Goal: Find specific page/section: Find specific page/section

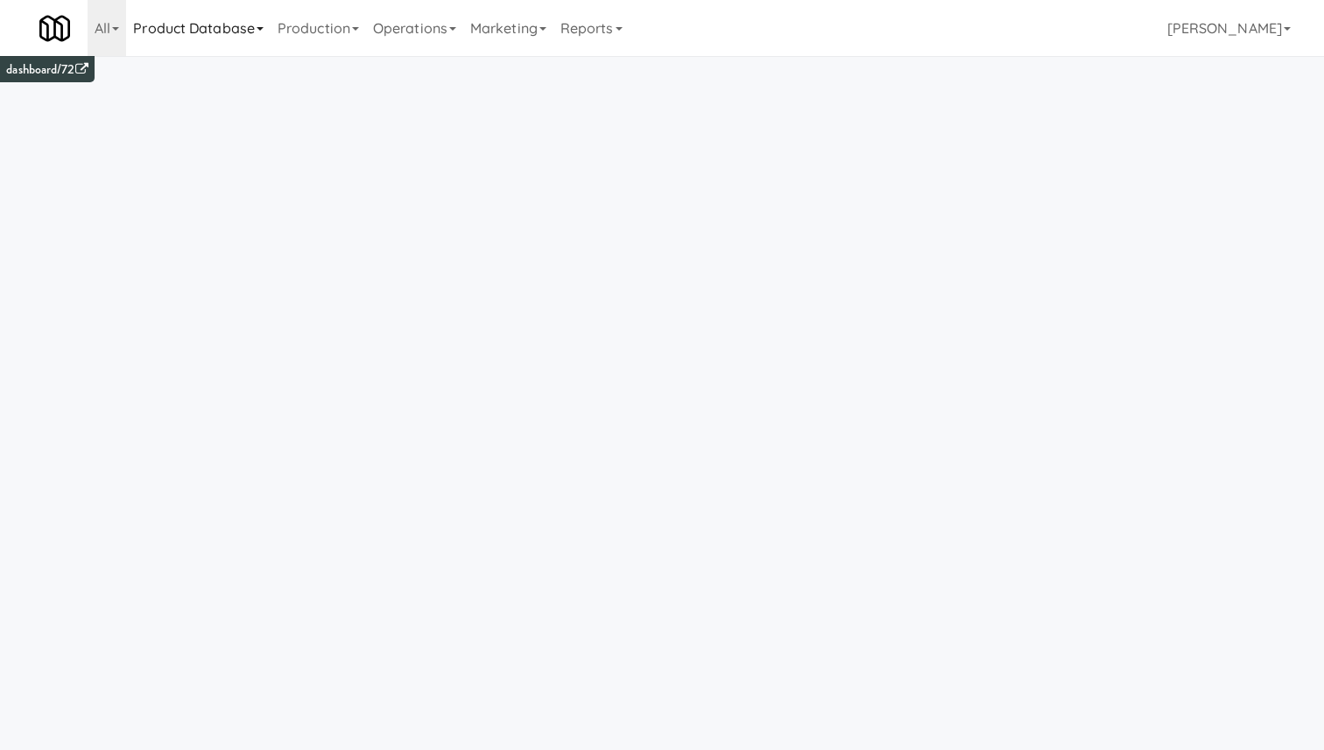
click at [216, 29] on link "Product Database" at bounding box center [198, 28] width 144 height 56
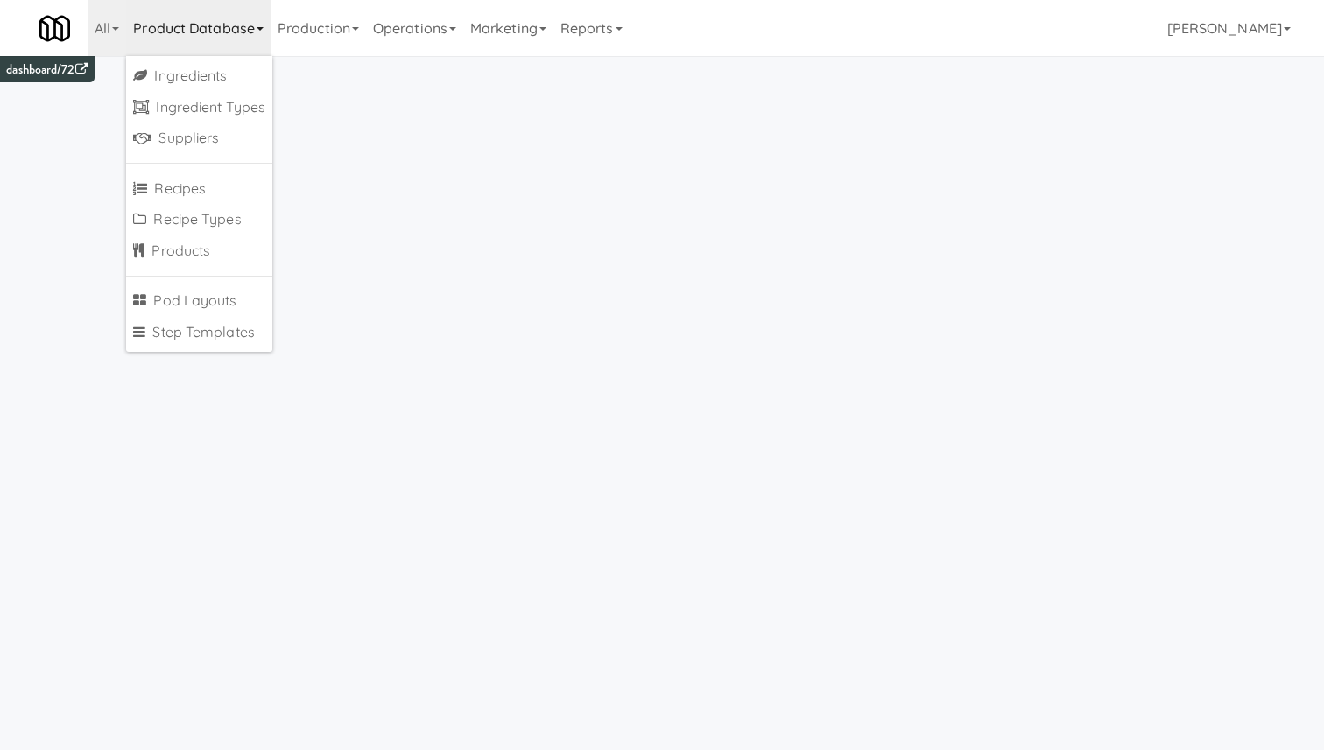
click at [253, 40] on link "Product Database" at bounding box center [198, 28] width 144 height 56
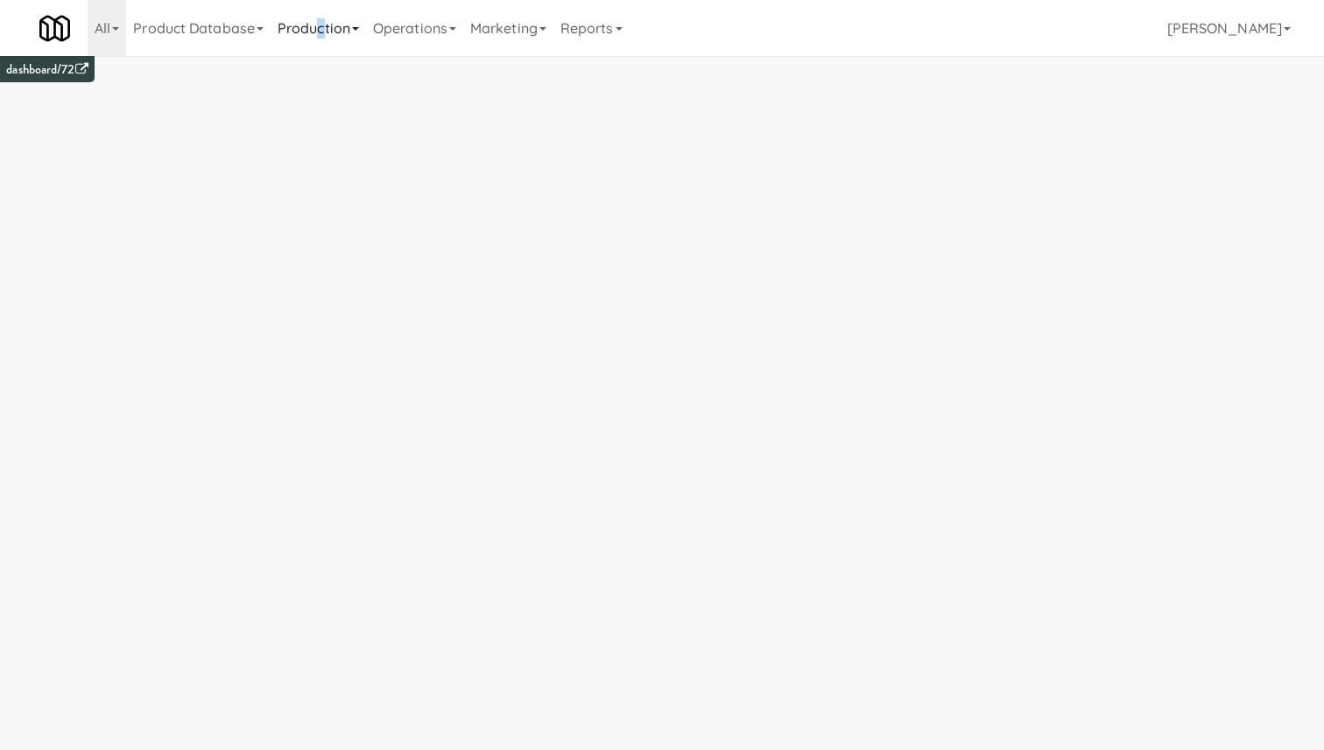
click at [324, 29] on link "Production" at bounding box center [318, 28] width 95 height 56
click at [399, 35] on link "Operations" at bounding box center [414, 28] width 97 height 56
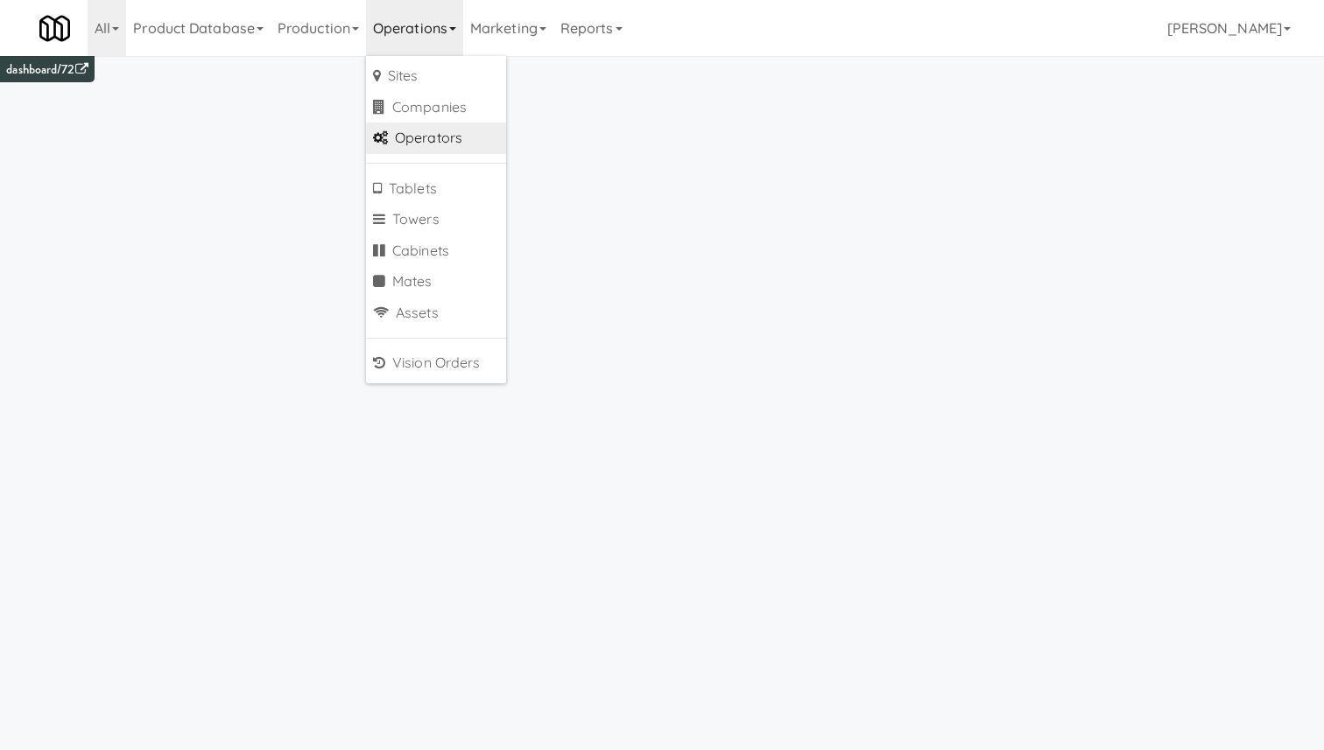
scroll to position [7, 0]
click at [433, 66] on link "Sites" at bounding box center [436, 76] width 140 height 32
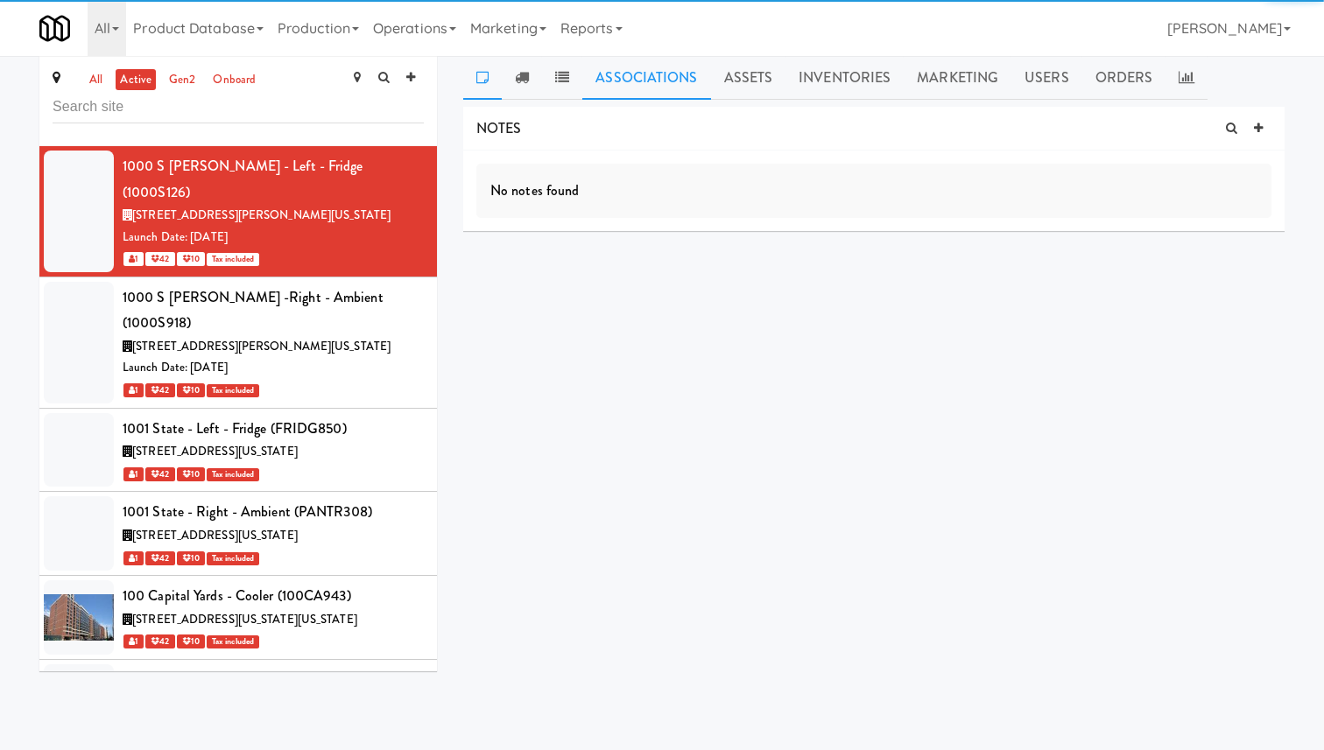
click at [660, 89] on link "Associations" at bounding box center [646, 78] width 128 height 44
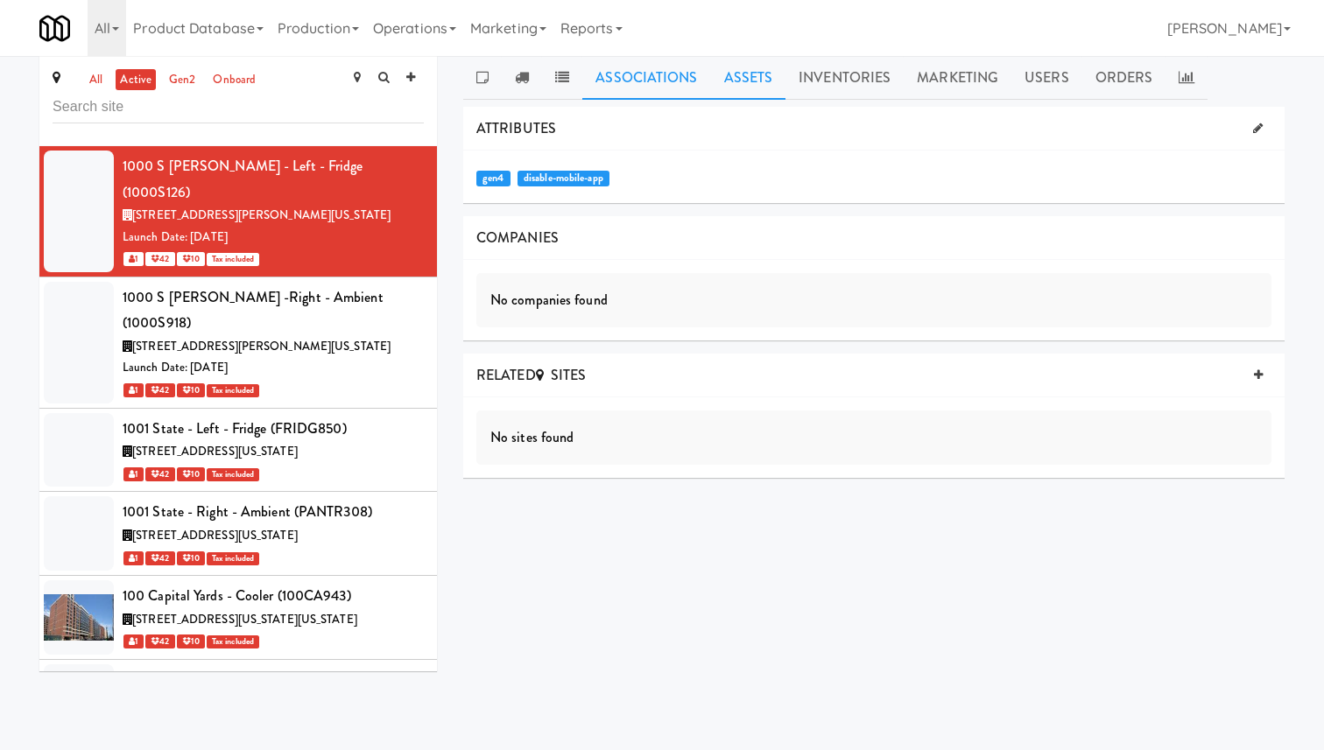
click at [736, 72] on link "Assets" at bounding box center [748, 78] width 75 height 44
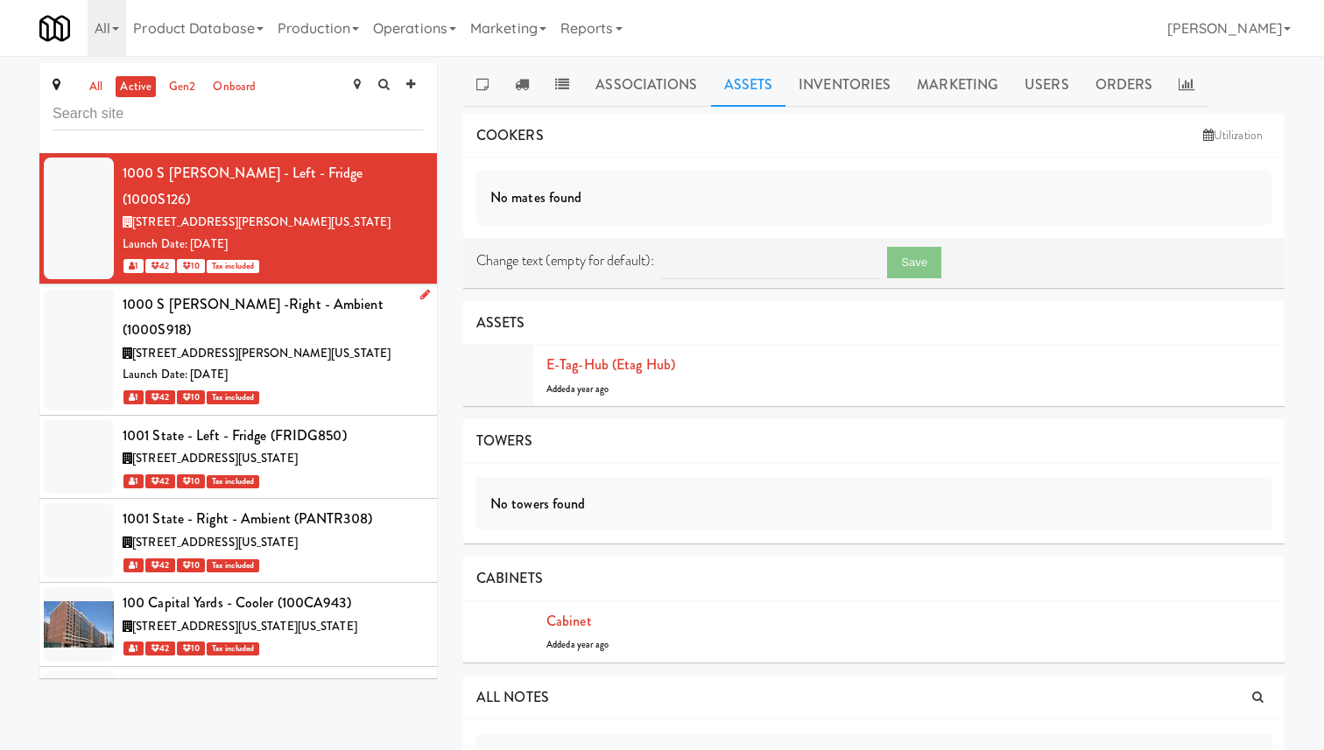
click at [355, 343] on div "[STREET_ADDRESS][PERSON_NAME][US_STATE]" at bounding box center [273, 354] width 301 height 22
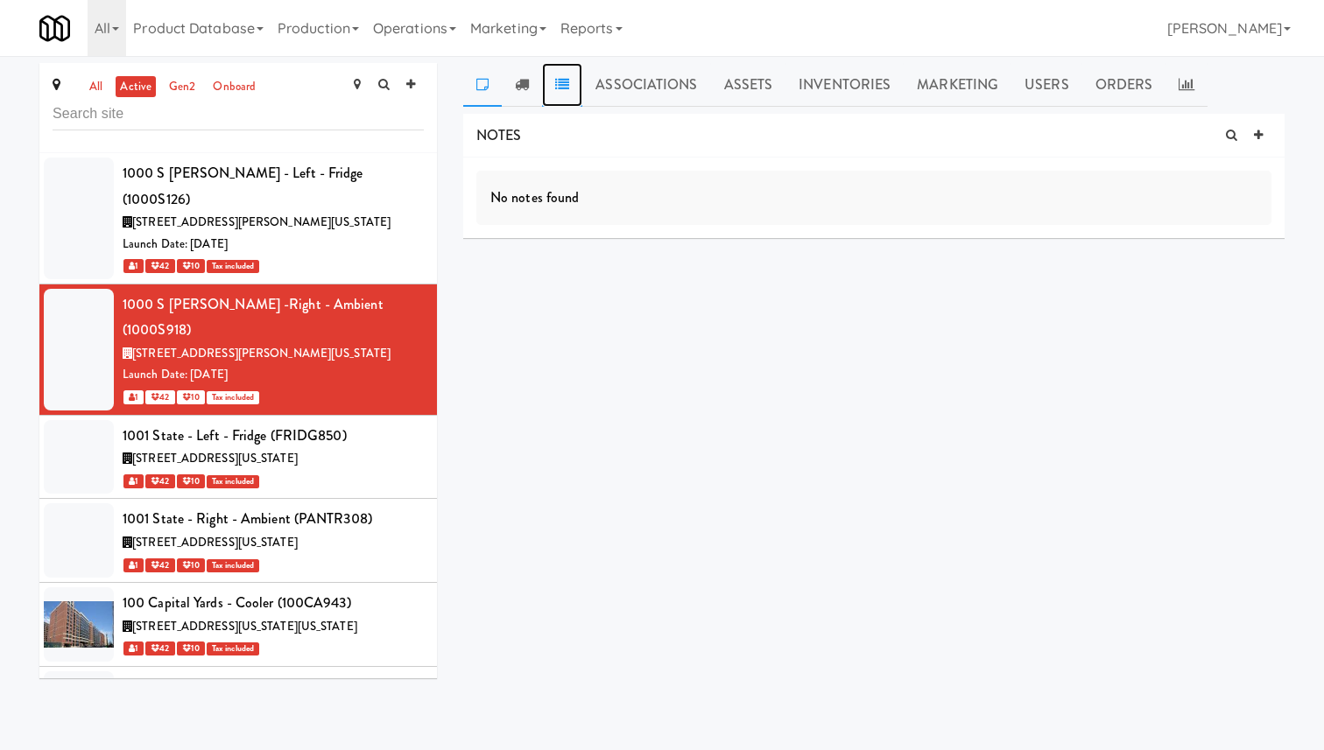
click at [572, 81] on link at bounding box center [562, 85] width 40 height 44
click at [1136, 76] on link "Orders" at bounding box center [1124, 85] width 84 height 44
click at [1020, 84] on link "Users" at bounding box center [1046, 85] width 71 height 44
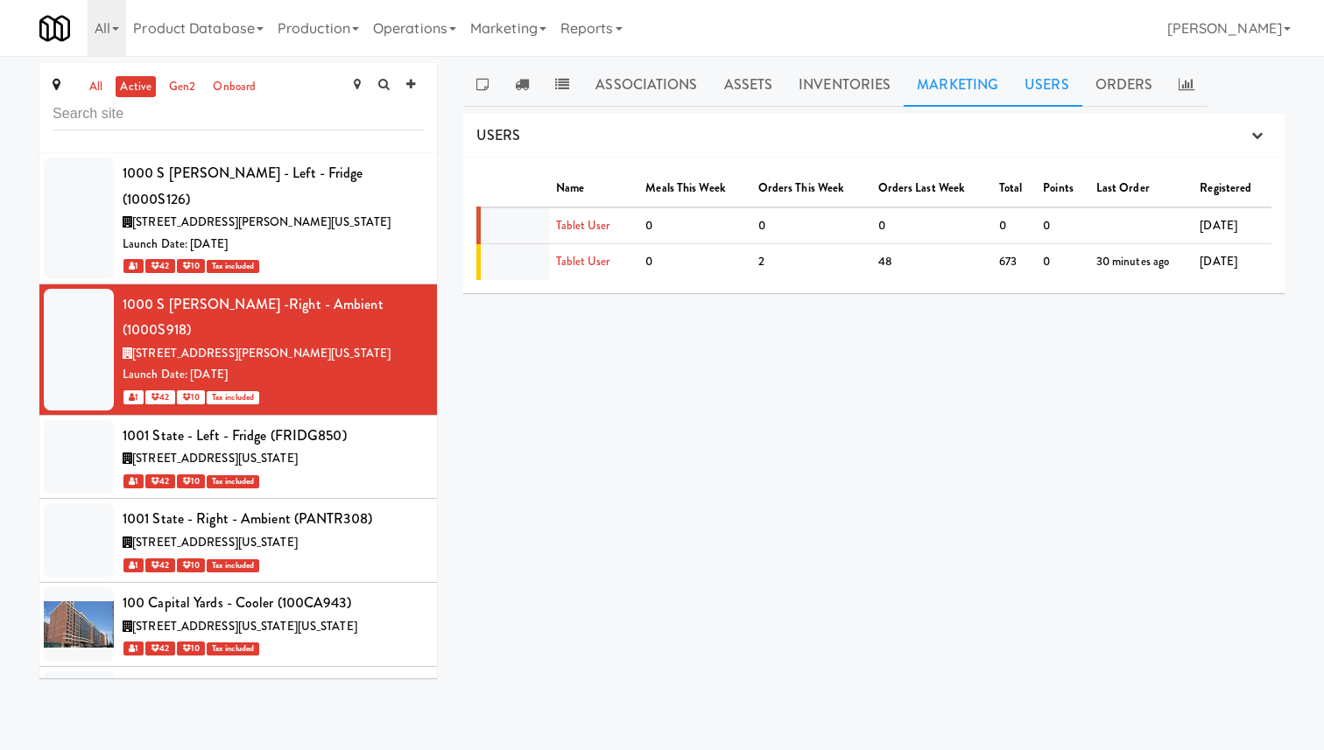
click at [954, 89] on link "Marketing" at bounding box center [958, 85] width 108 height 44
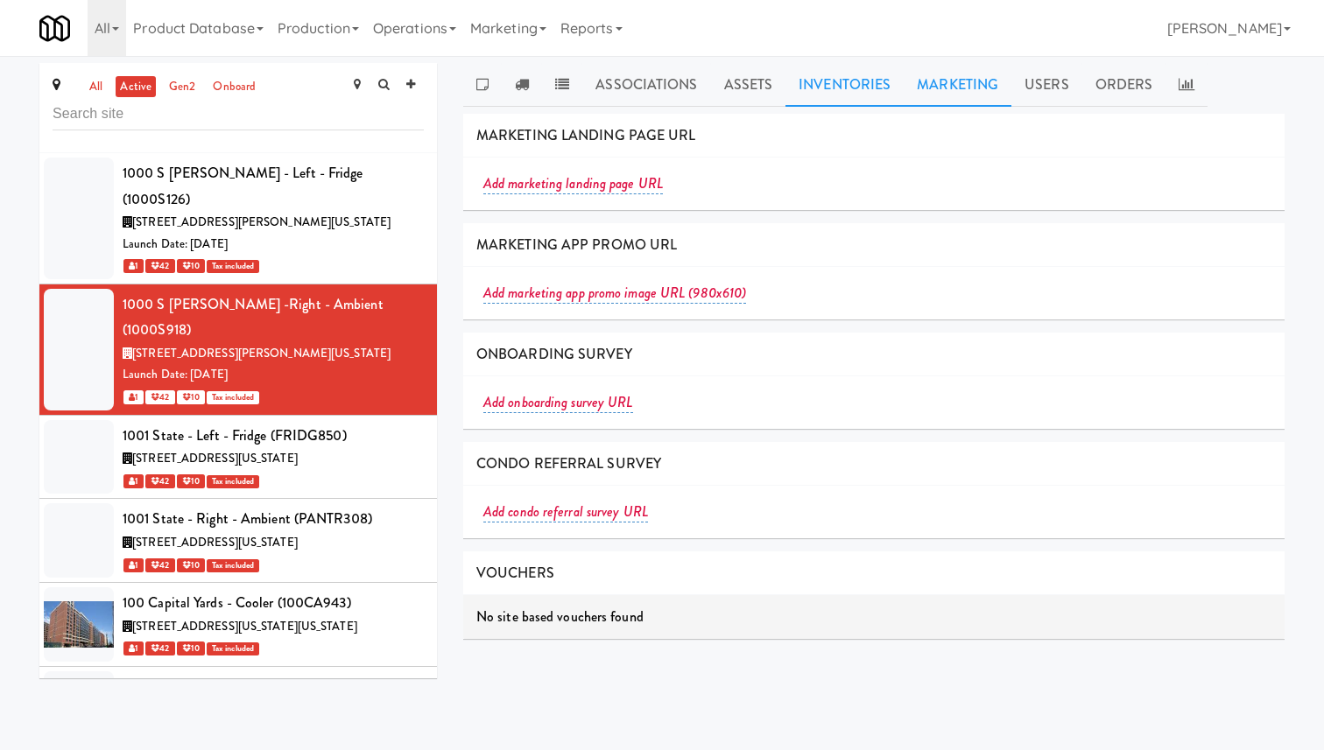
click at [857, 88] on link "Inventories" at bounding box center [844, 85] width 118 height 44
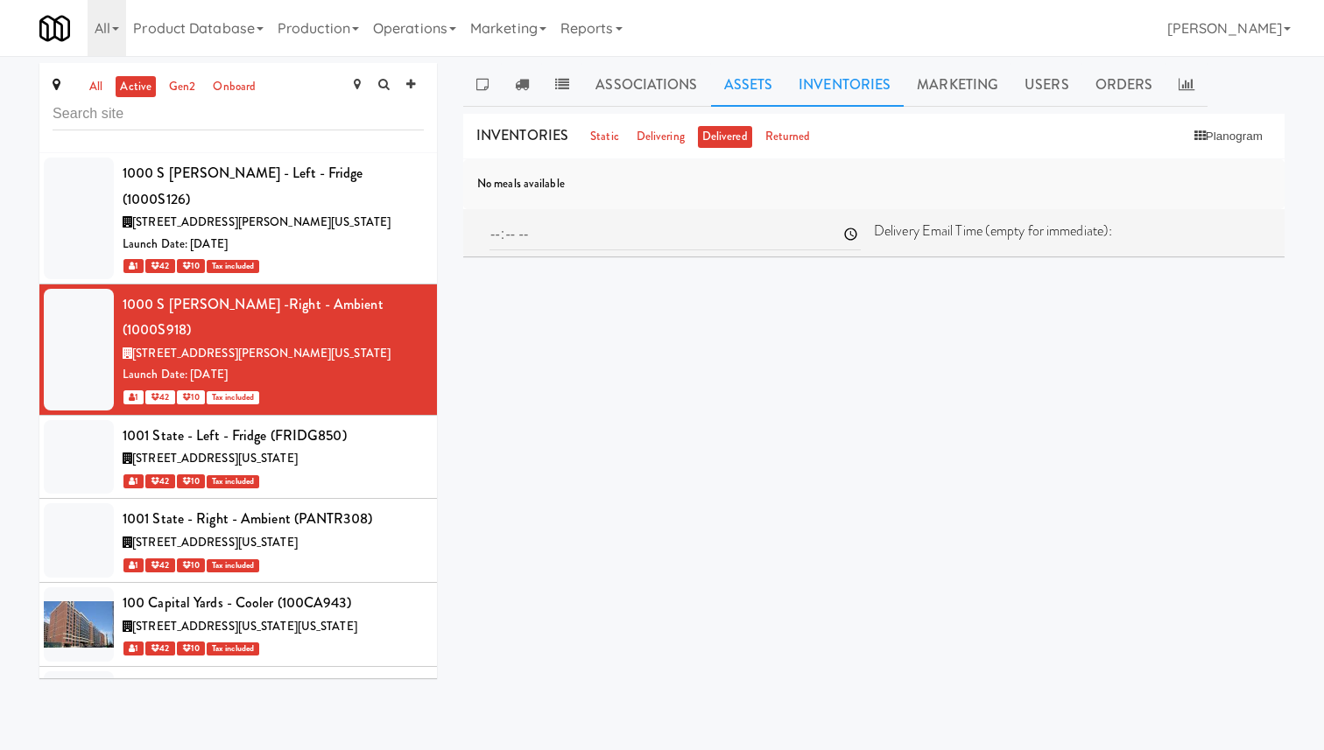
click at [755, 81] on link "Assets" at bounding box center [748, 85] width 75 height 44
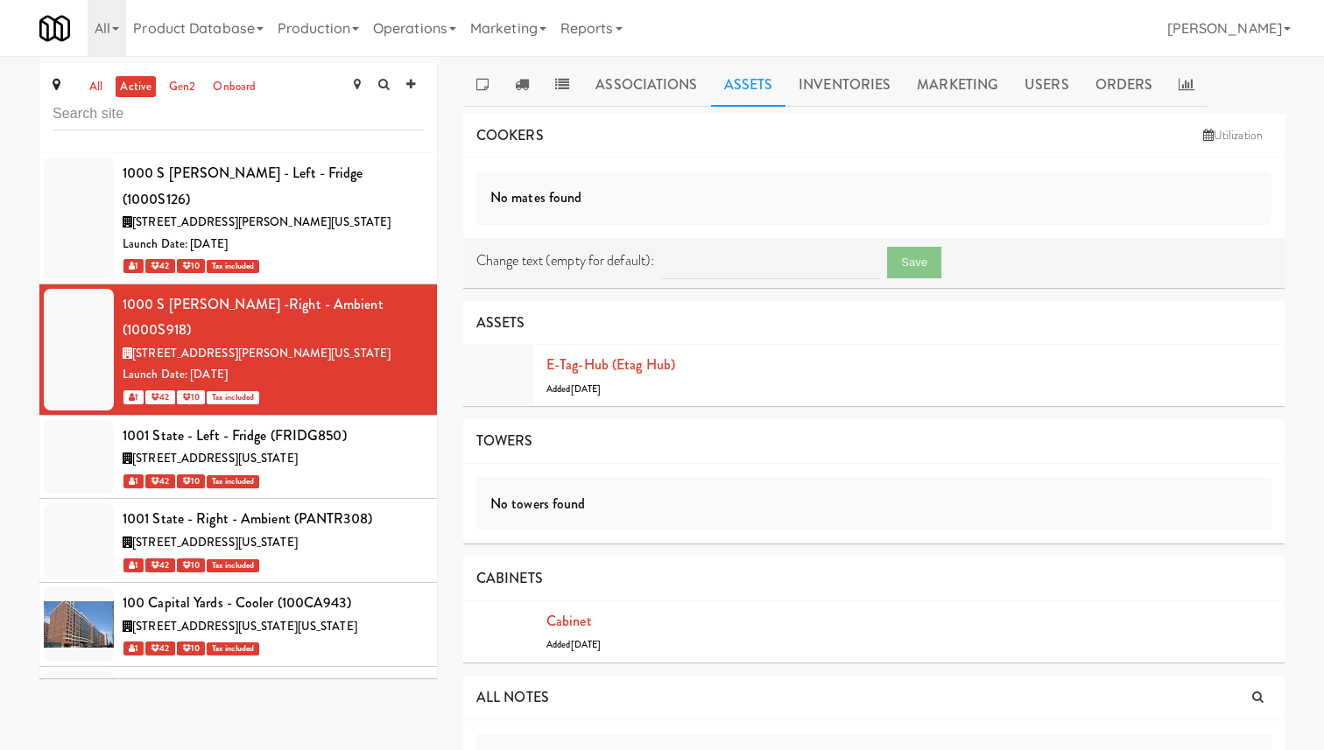
drag, startPoint x: 853, startPoint y: 90, endPoint x: 771, endPoint y: 90, distance: 81.4
click at [847, 90] on link "Inventories" at bounding box center [844, 85] width 118 height 44
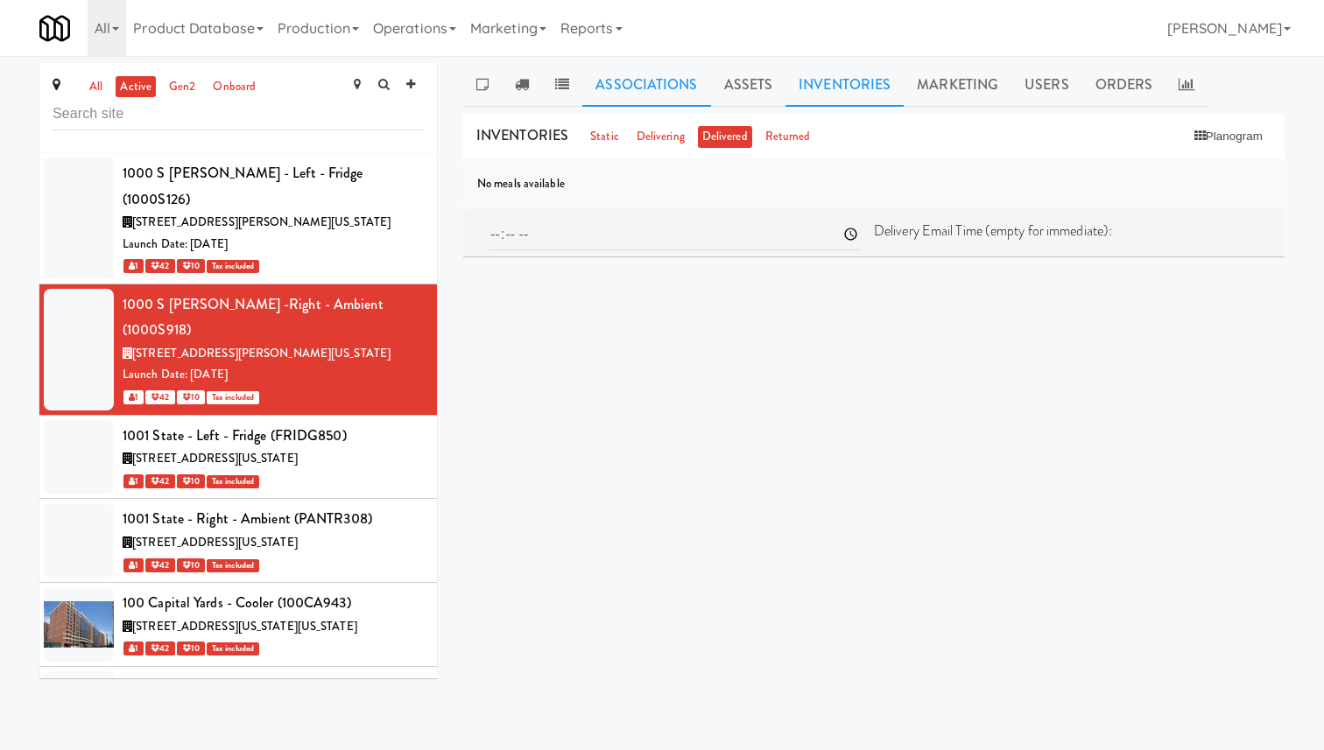
click at [692, 90] on link "Associations" at bounding box center [646, 85] width 128 height 44
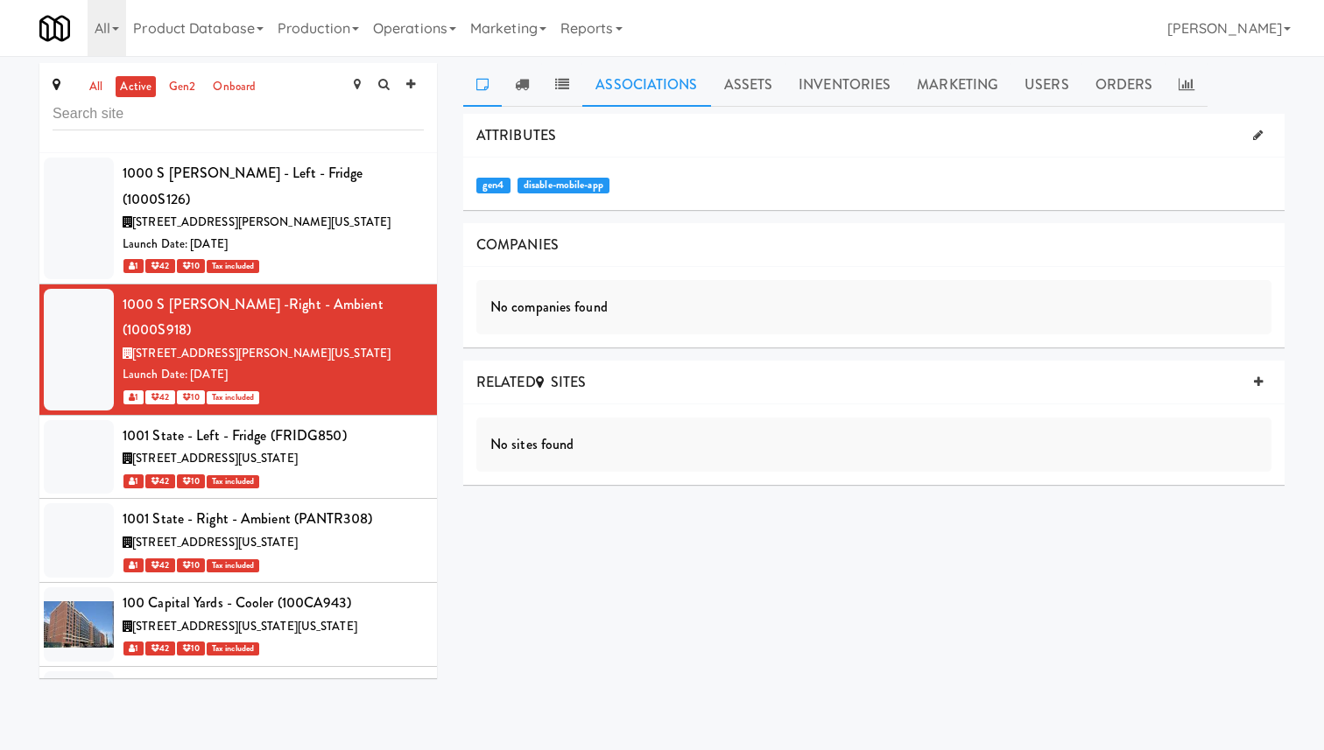
click at [470, 87] on link at bounding box center [482, 85] width 39 height 44
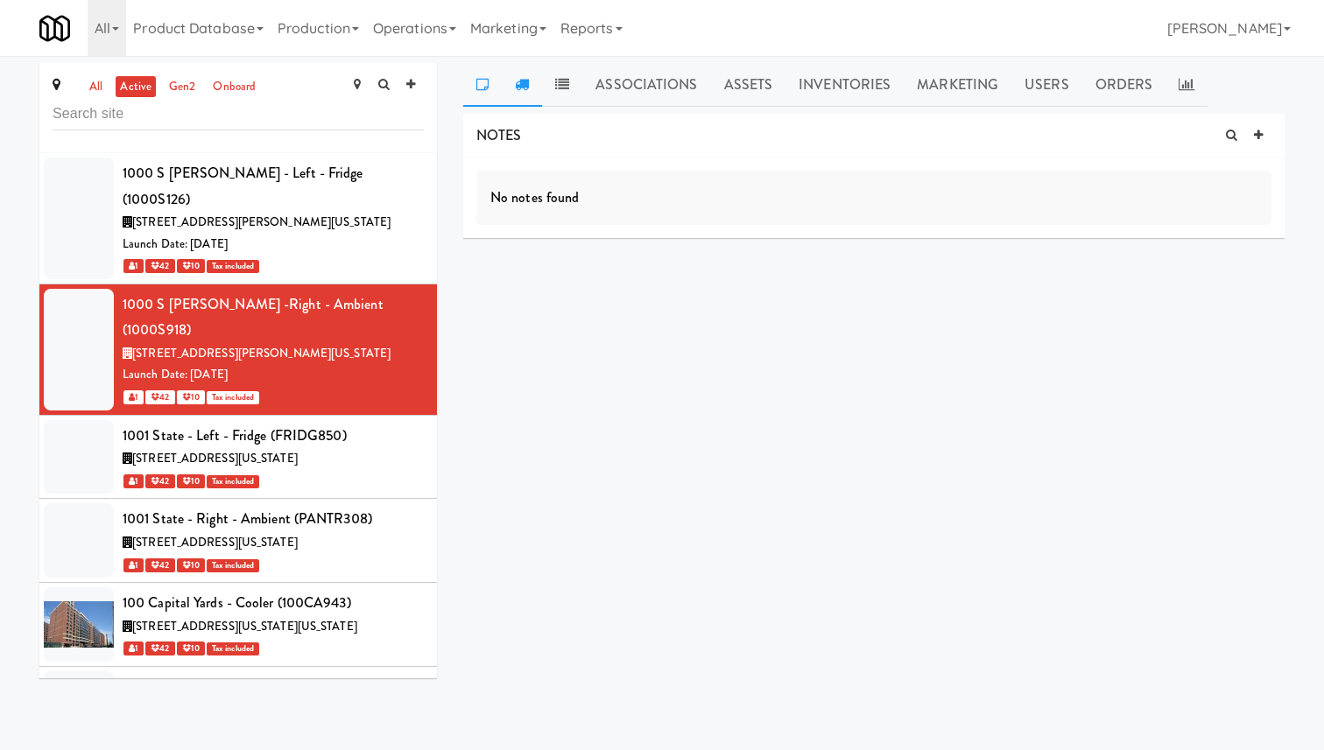
click at [534, 92] on link at bounding box center [522, 85] width 40 height 44
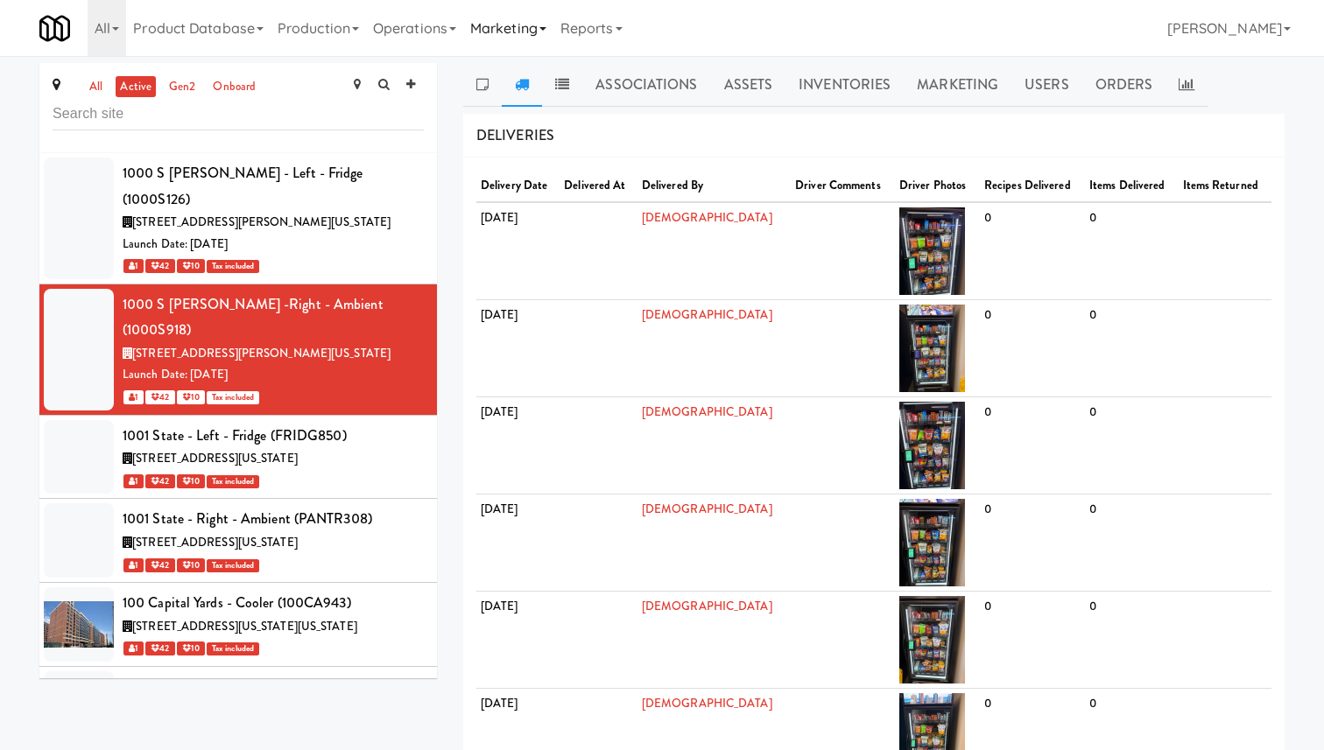
click at [553, 54] on link "Marketing" at bounding box center [508, 28] width 90 height 56
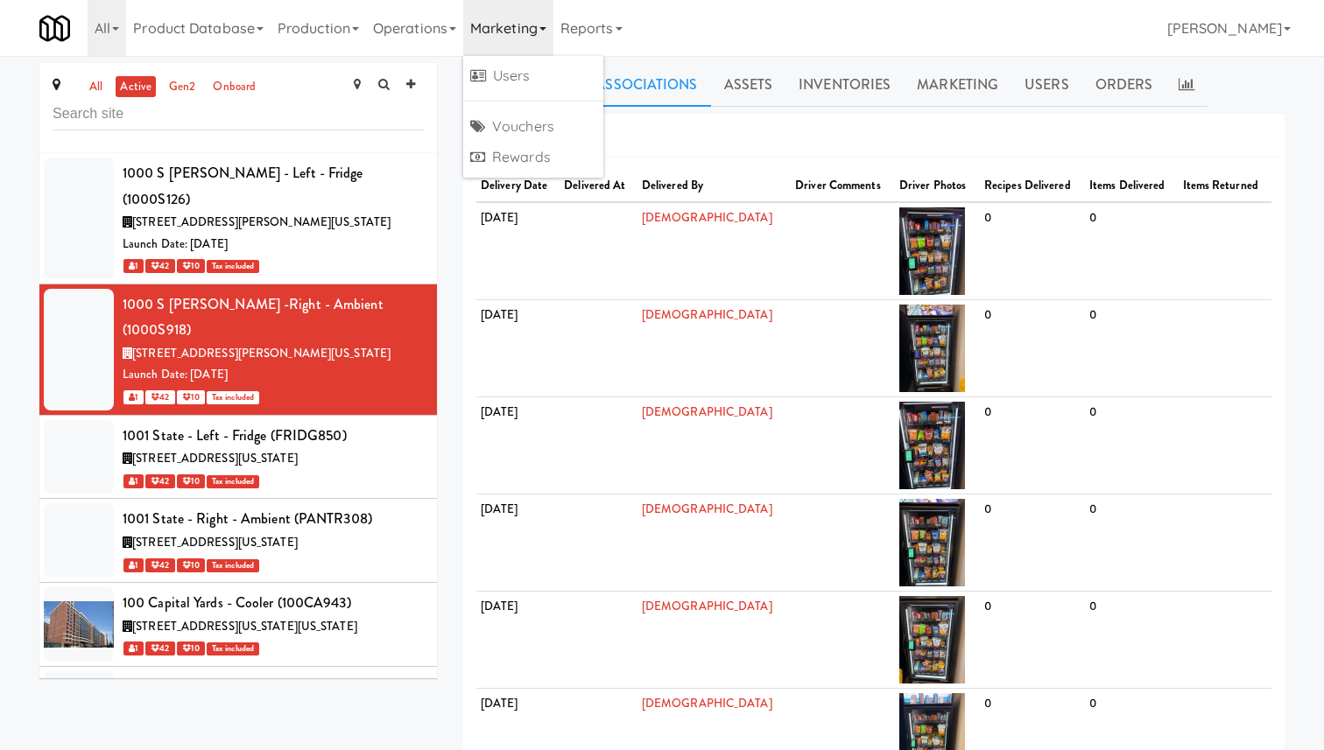
click at [630, 95] on link "Associations" at bounding box center [646, 85] width 128 height 44
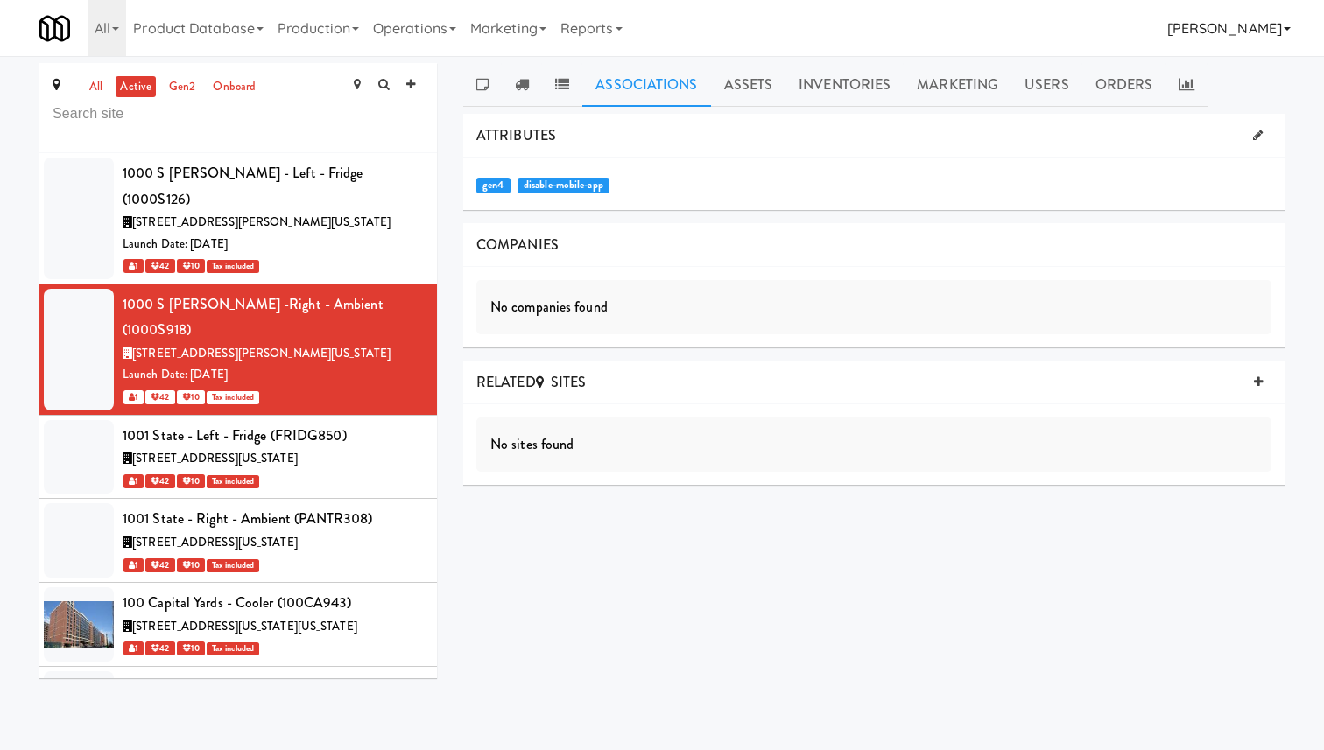
click at [1257, 25] on link "[PERSON_NAME]" at bounding box center [1228, 28] width 137 height 56
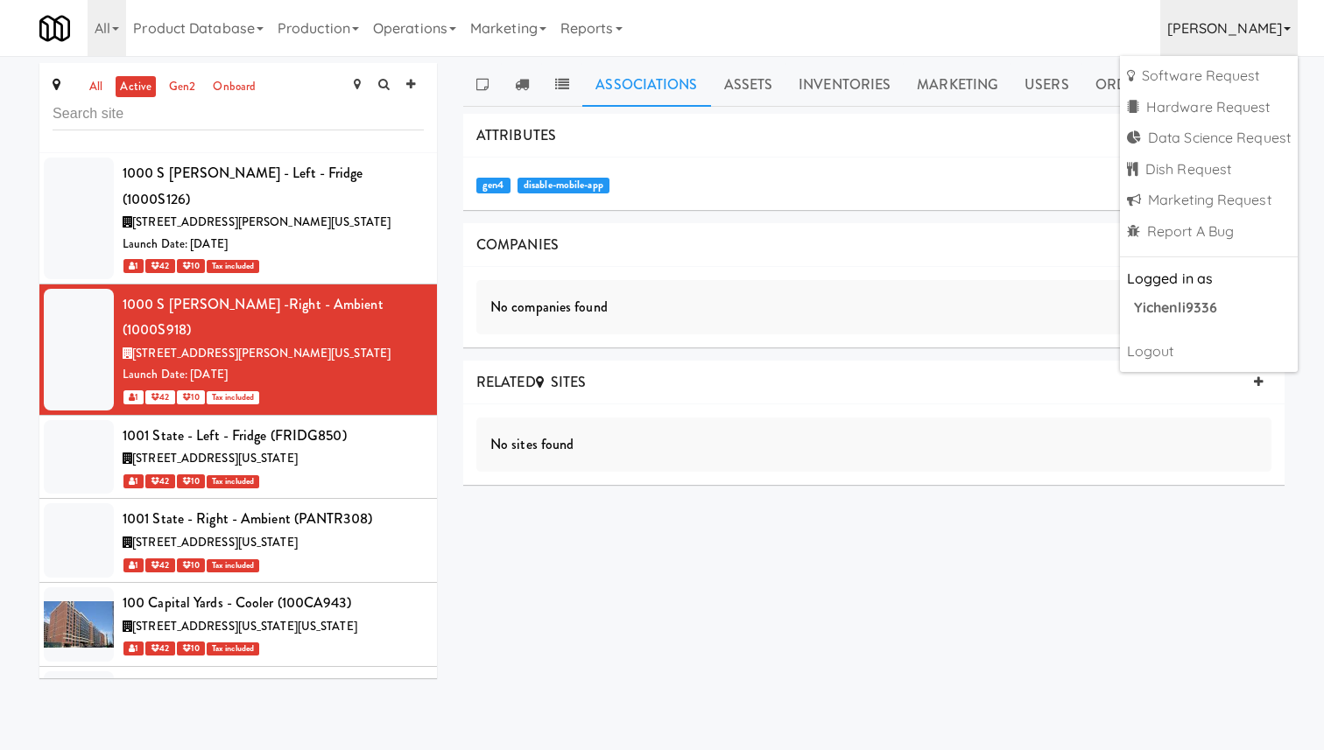
click at [1008, 112] on div "Associations Assets Inventories Marketing Users Orders NOTES No notes found DEL…" at bounding box center [873, 307] width 821 height 489
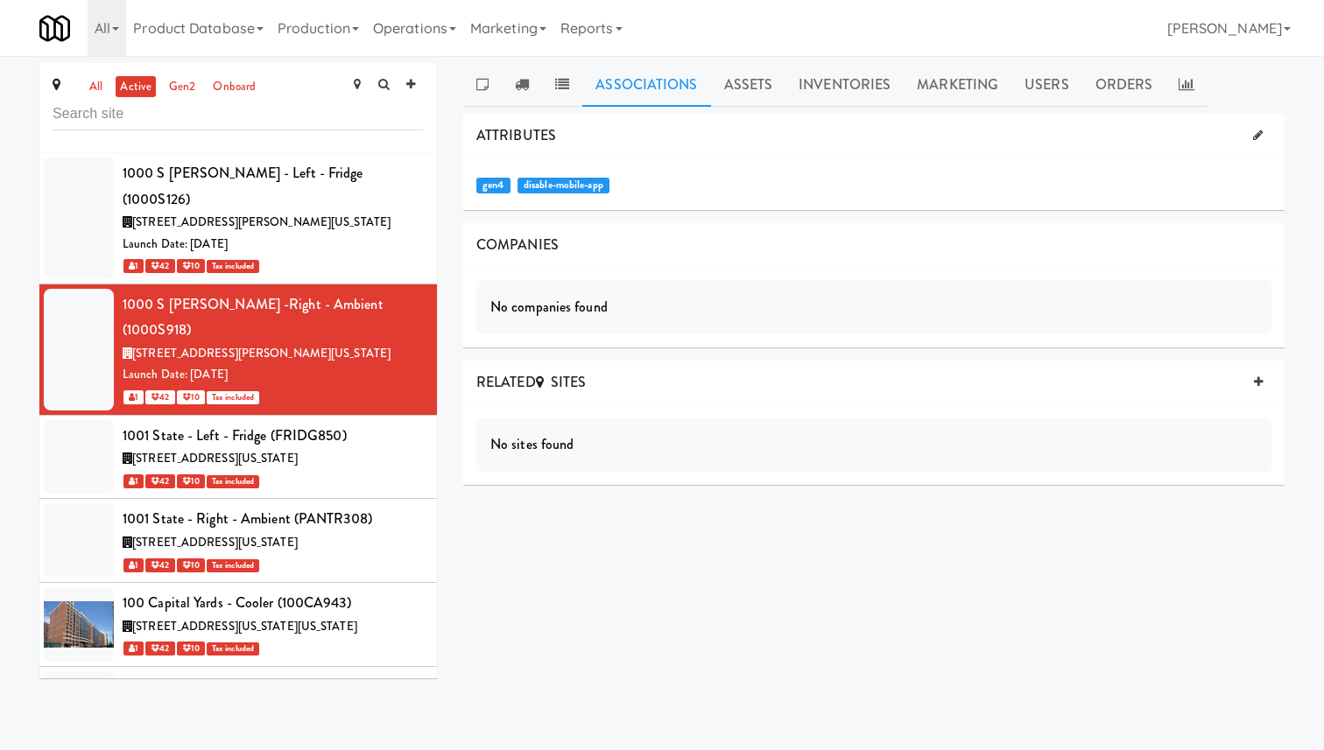
click at [553, 138] on span "ATTRIBUTES" at bounding box center [516, 135] width 80 height 20
click at [284, 358] on li "1000 S [PERSON_NAME] -Right - Ambient (1000S918) [STREET_ADDRESS][PERSON_NAME][…" at bounding box center [238, 350] width 398 height 131
click at [1142, 99] on link "Orders" at bounding box center [1124, 85] width 84 height 44
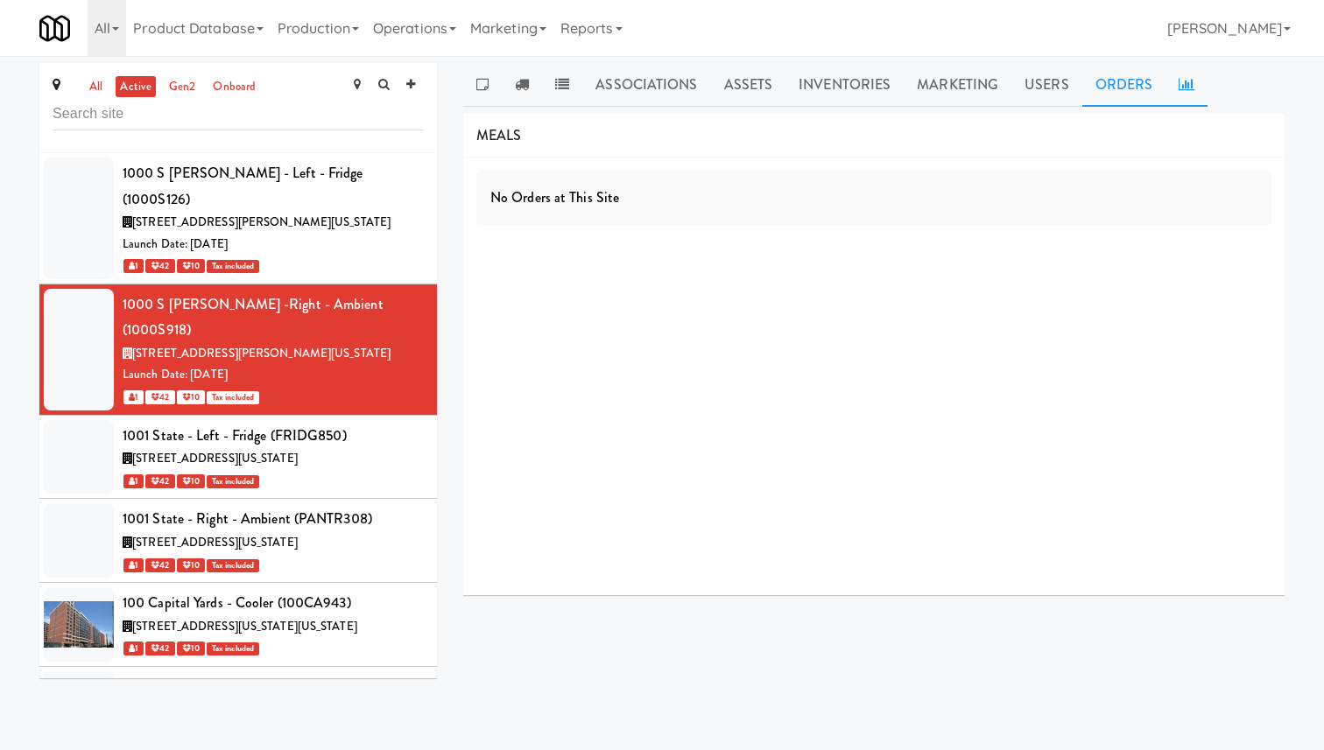
click at [1182, 96] on link at bounding box center [1186, 85] width 42 height 44
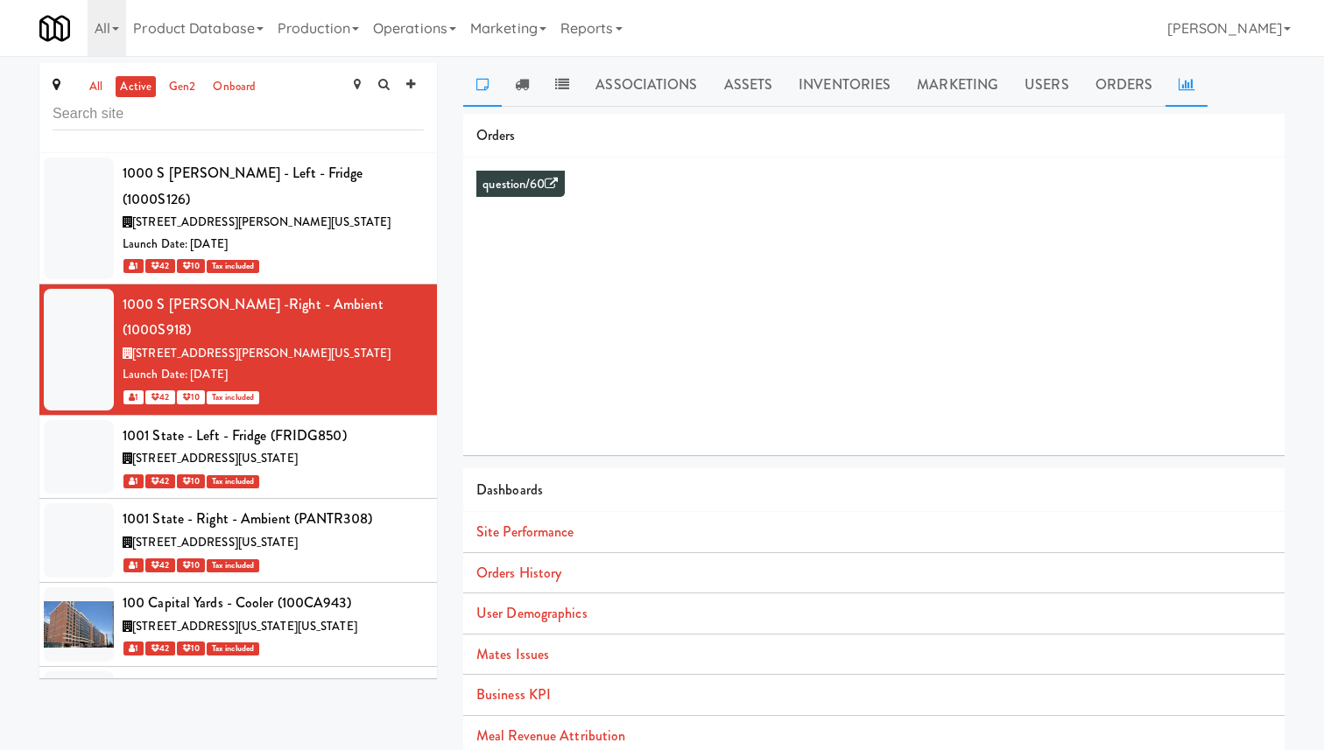
click at [495, 88] on link at bounding box center [482, 85] width 39 height 44
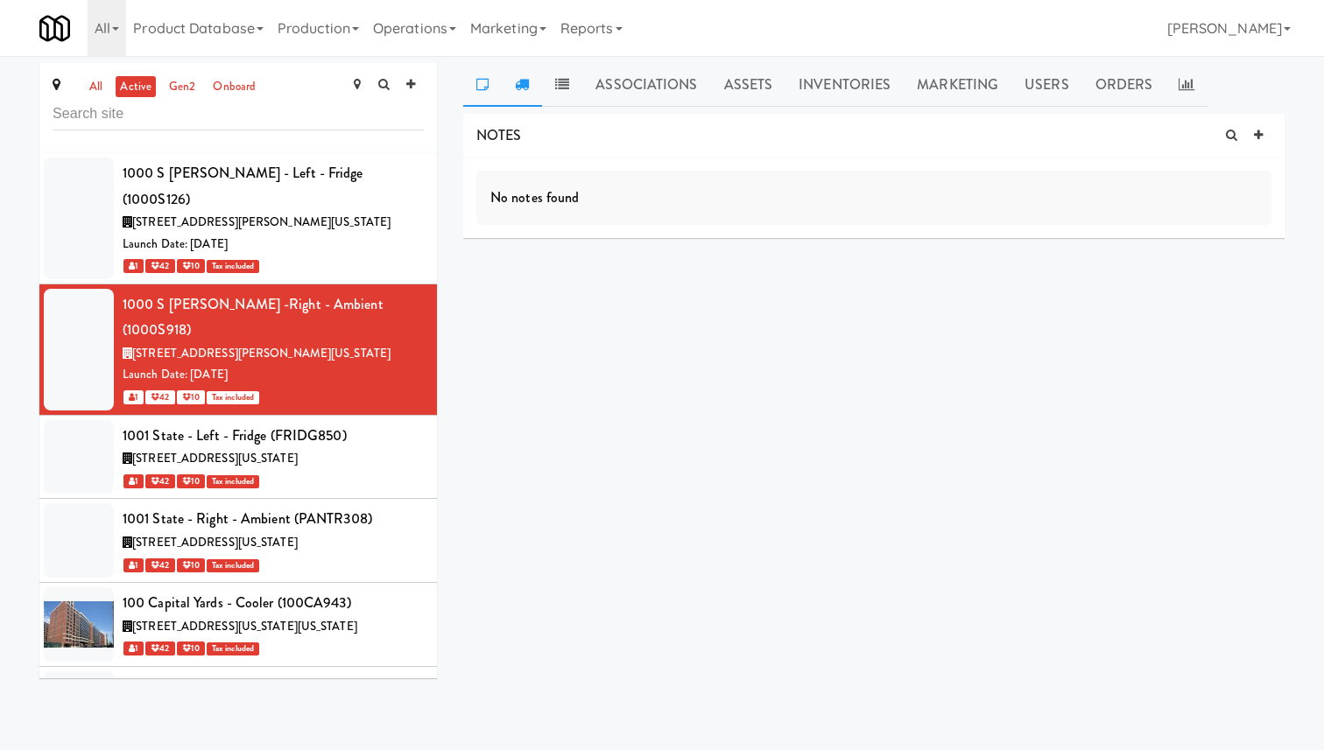
click at [519, 84] on icon at bounding box center [522, 84] width 14 height 14
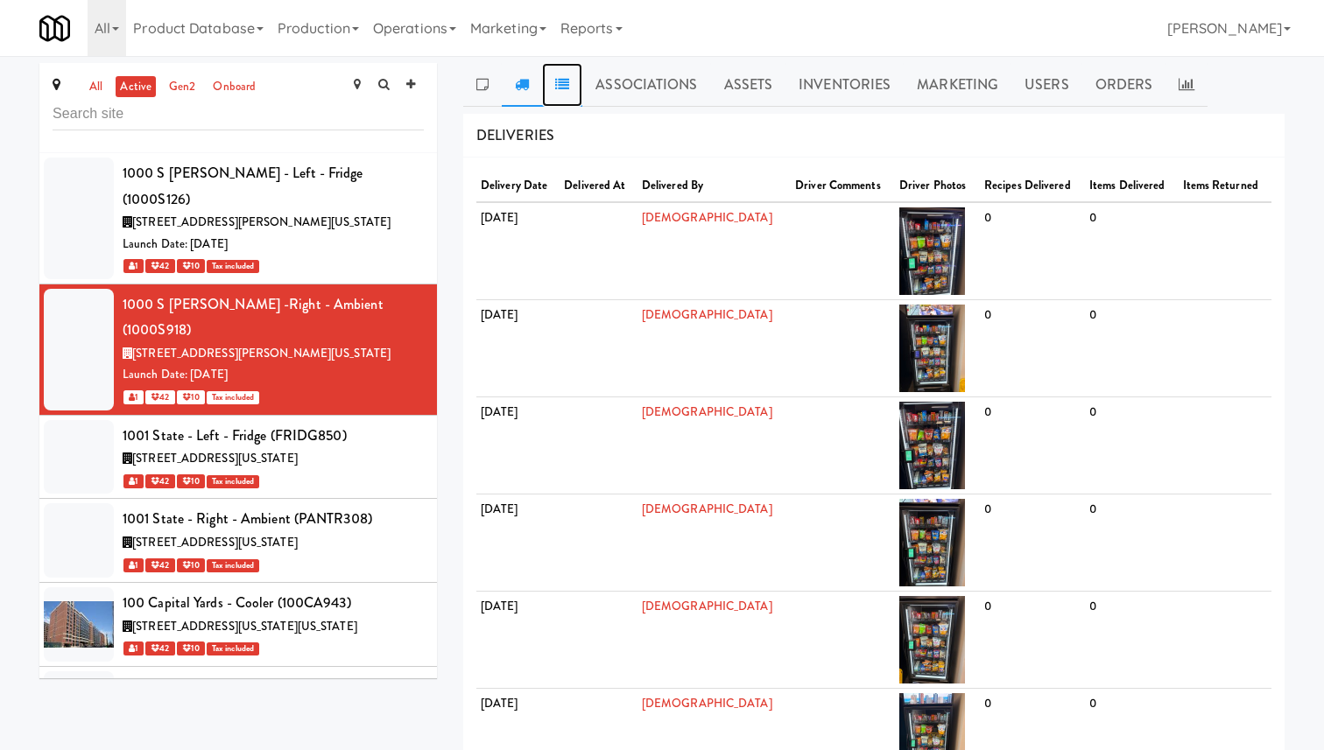
click at [551, 84] on link at bounding box center [562, 85] width 40 height 44
click at [348, 416] on li "1001 State - Left - Fridge (FRIDG850) [STREET_ADDRESS][US_STATE] 1 42 10 Tax in…" at bounding box center [238, 458] width 398 height 84
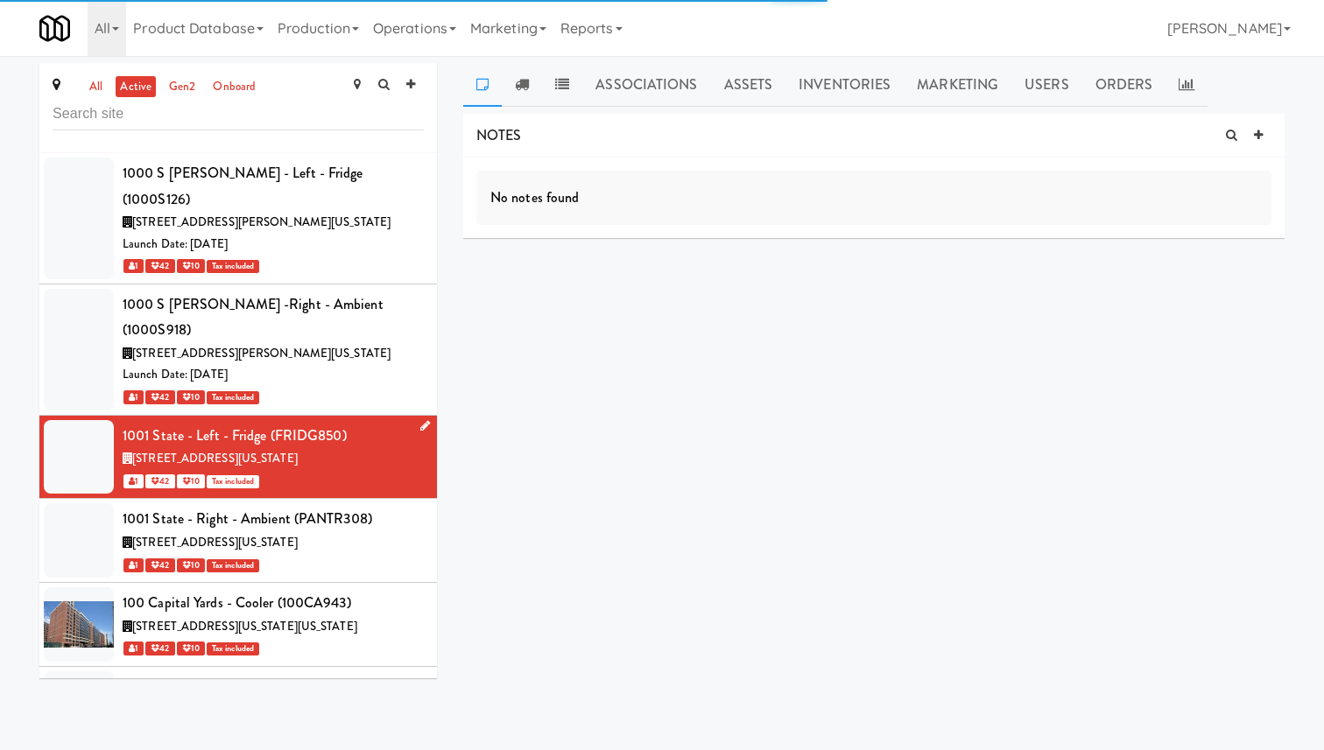
click at [423, 420] on icon at bounding box center [425, 425] width 10 height 11
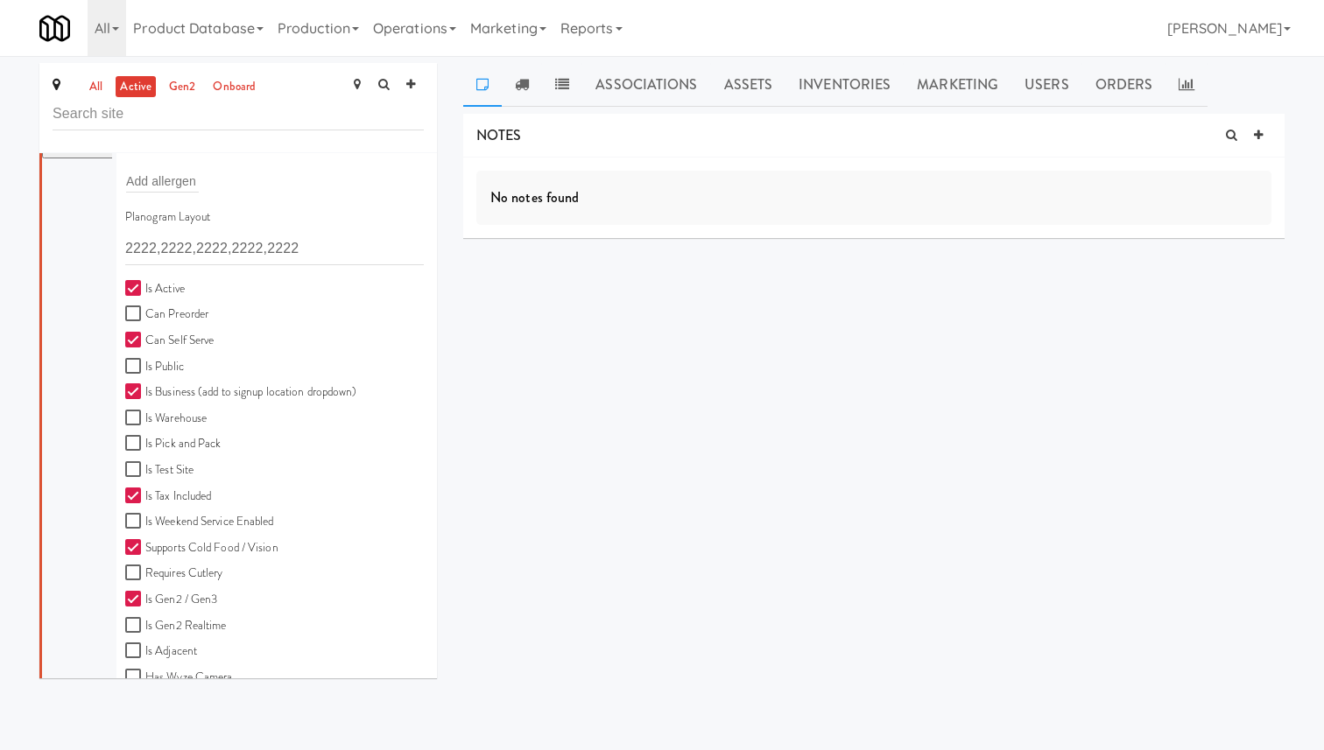
scroll to position [683, 0]
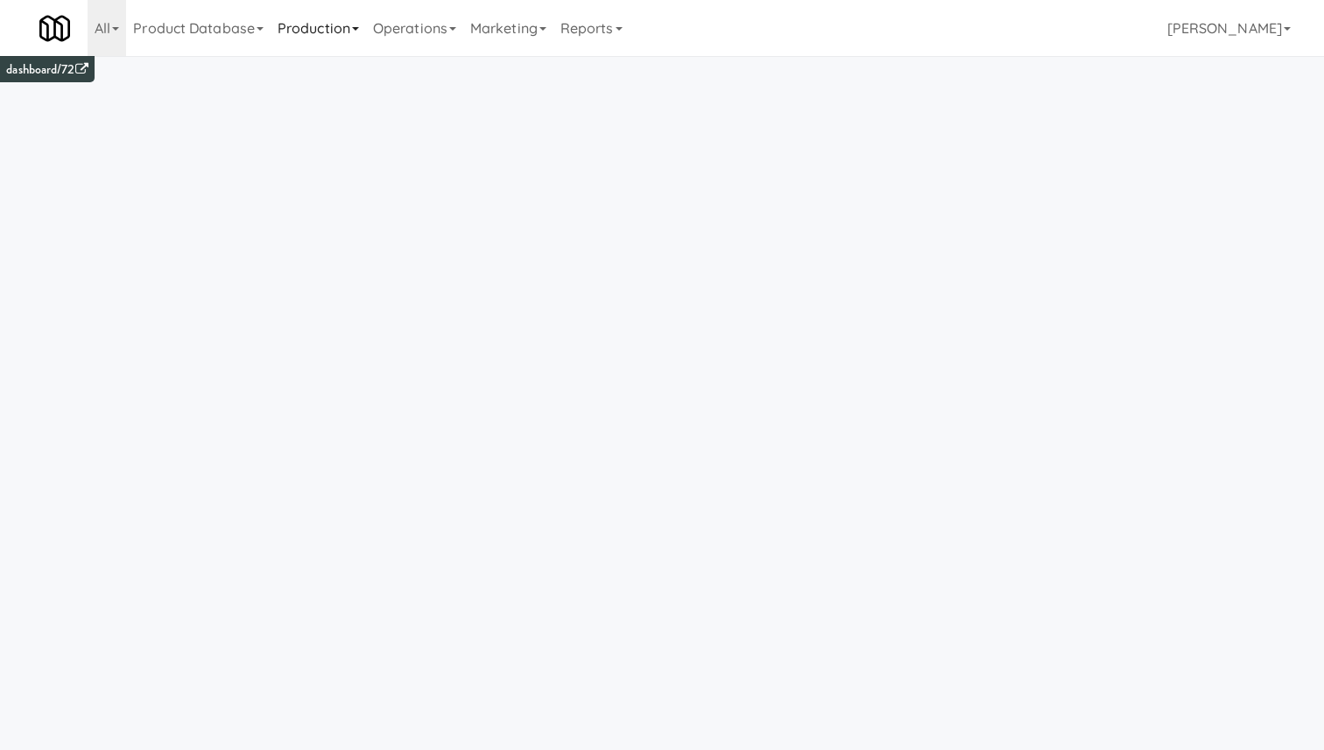
click at [326, 22] on link "Production" at bounding box center [318, 28] width 95 height 56
click at [486, 29] on link "Marketing" at bounding box center [508, 28] width 90 height 56
click at [423, 22] on link "Operations" at bounding box center [414, 28] width 97 height 56
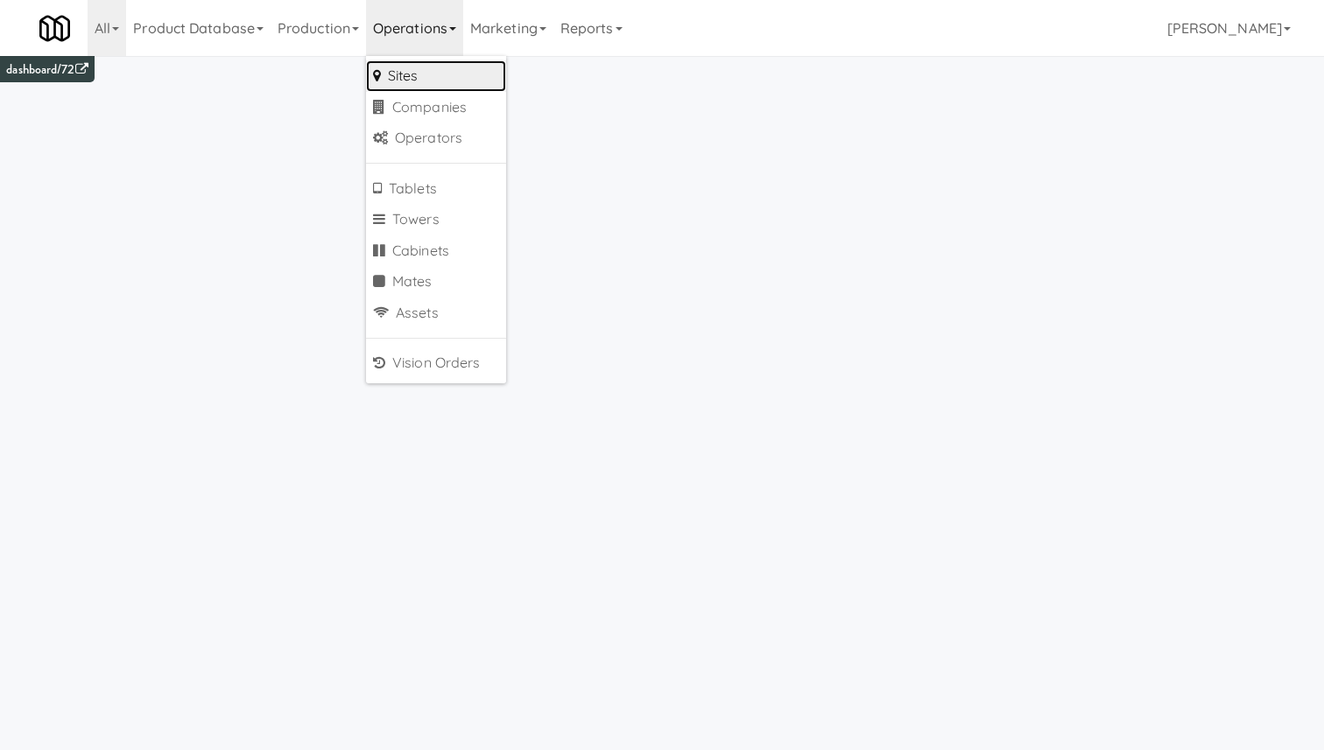
click at [404, 68] on link "Sites" at bounding box center [436, 76] width 140 height 32
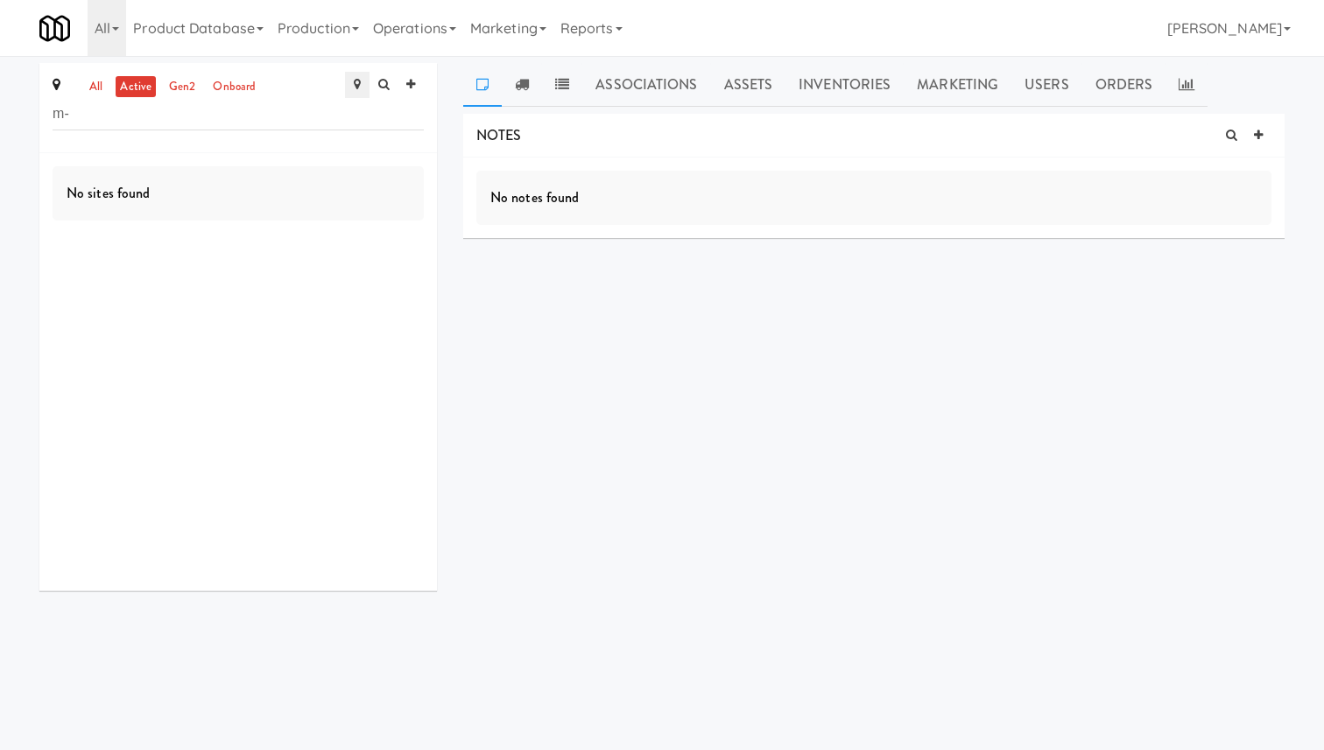
type input "m"
click at [335, 37] on link "Production" at bounding box center [318, 28] width 95 height 56
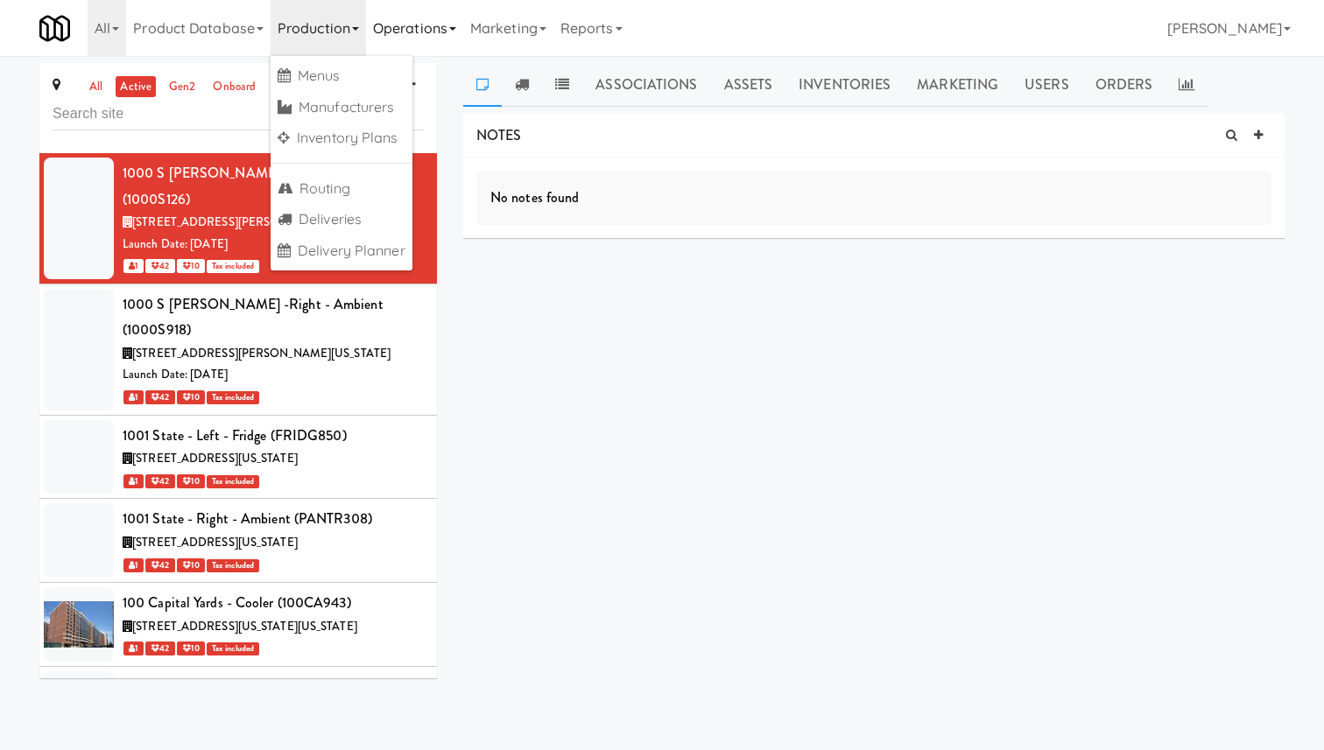
click at [435, 35] on link "Operations" at bounding box center [414, 28] width 97 height 56
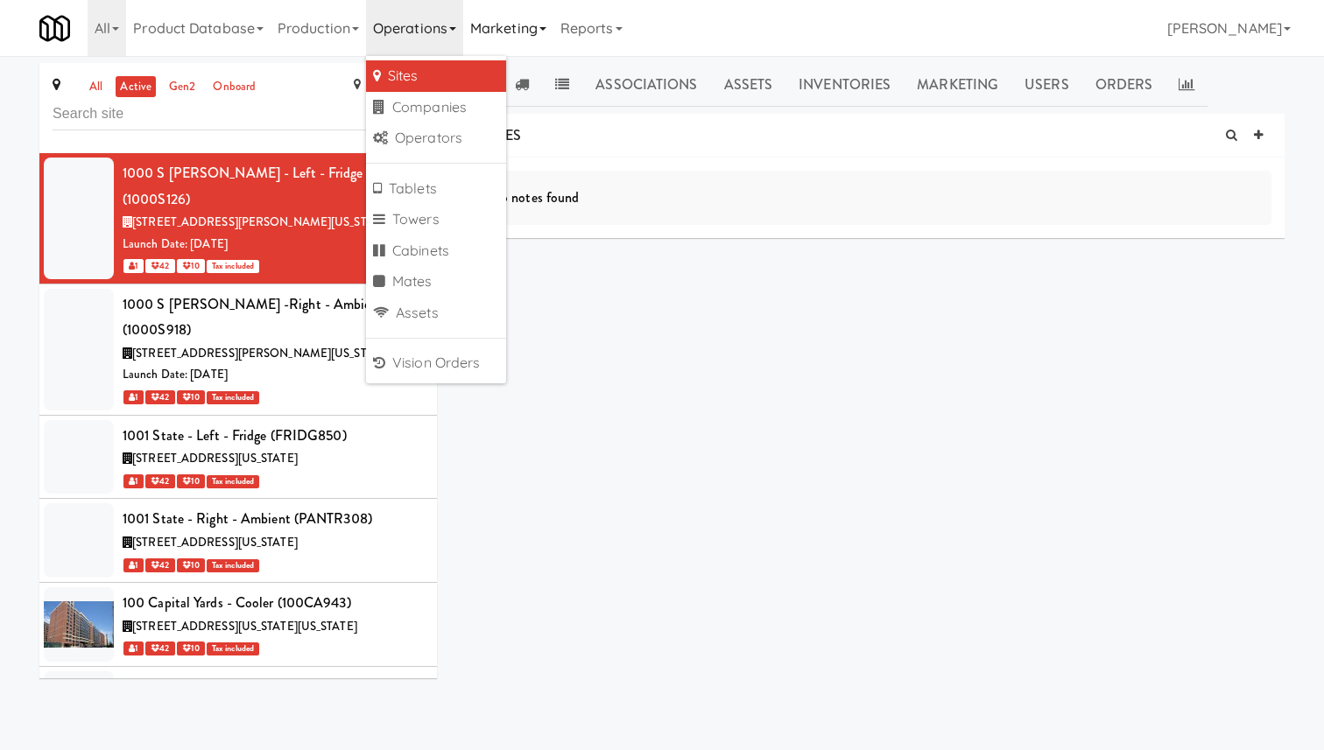
click at [492, 36] on link "Marketing" at bounding box center [508, 28] width 90 height 56
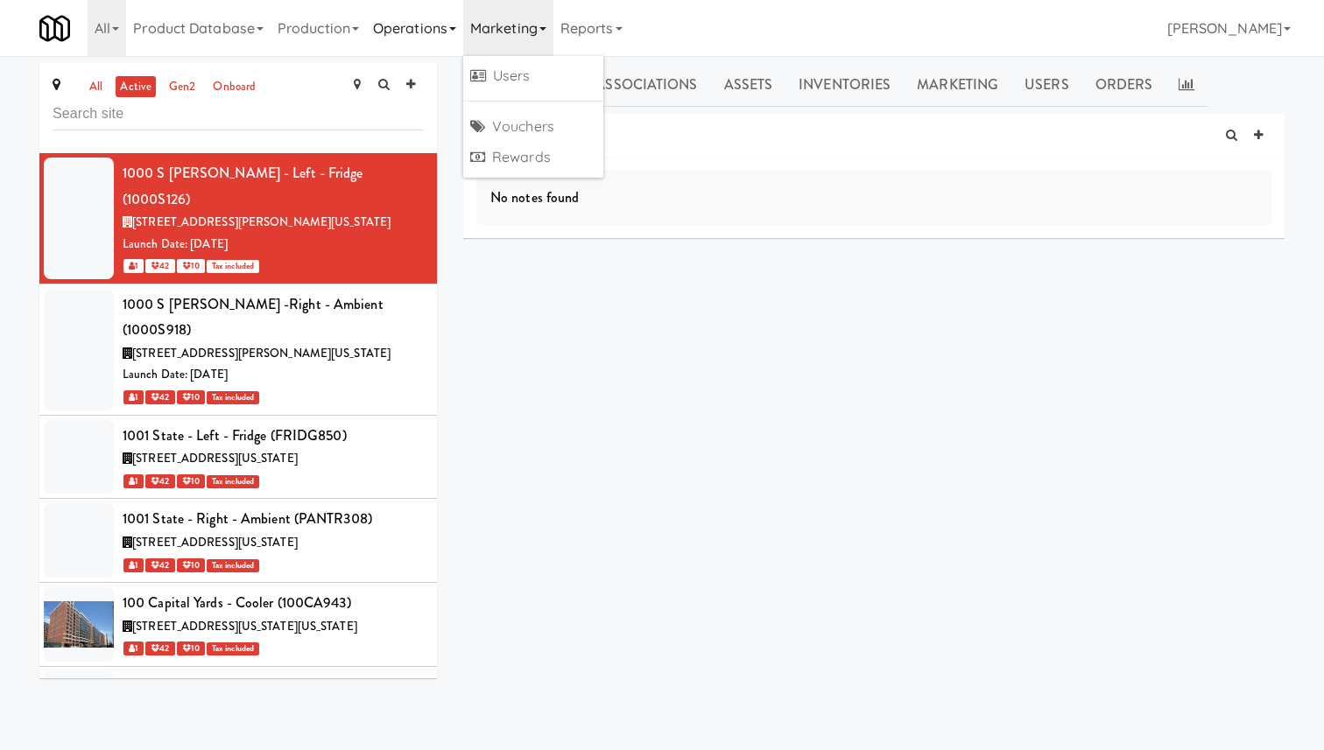
click at [412, 39] on link "Operations" at bounding box center [414, 28] width 97 height 56
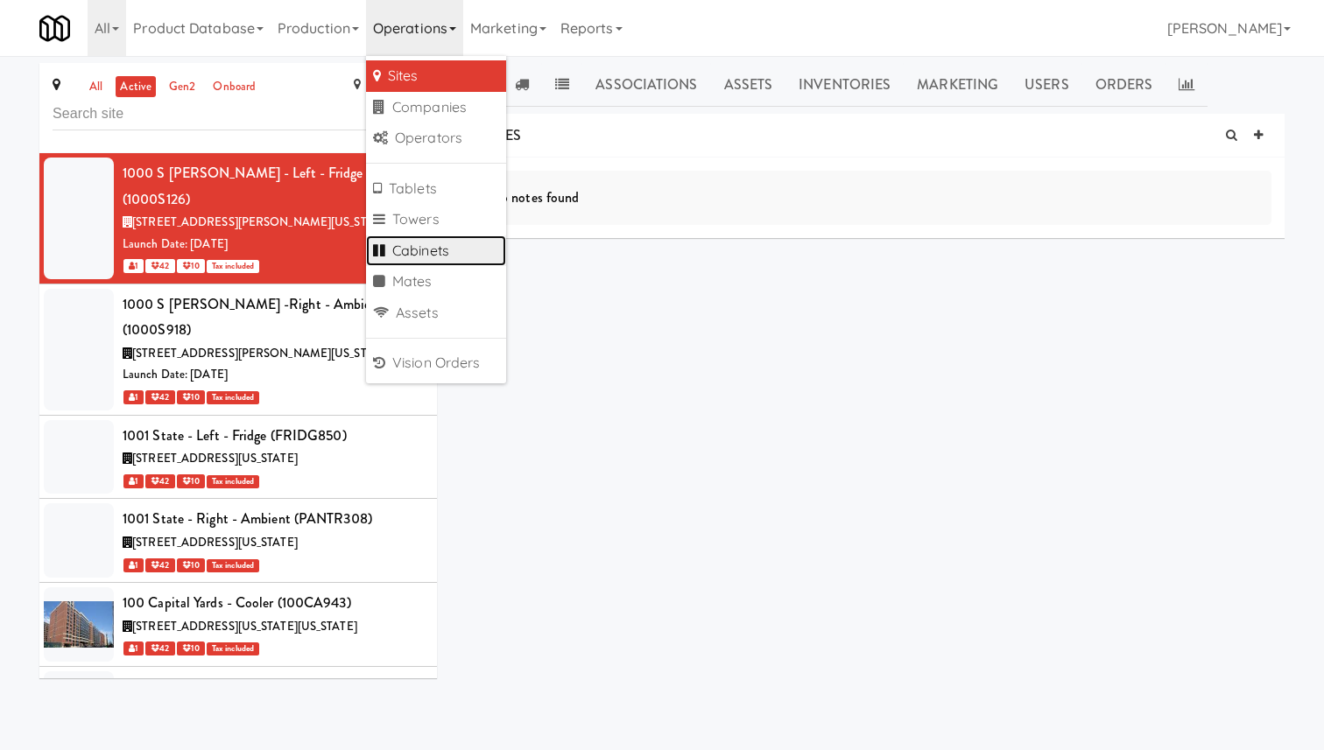
click at [445, 252] on link "Cabinets" at bounding box center [436, 252] width 140 height 32
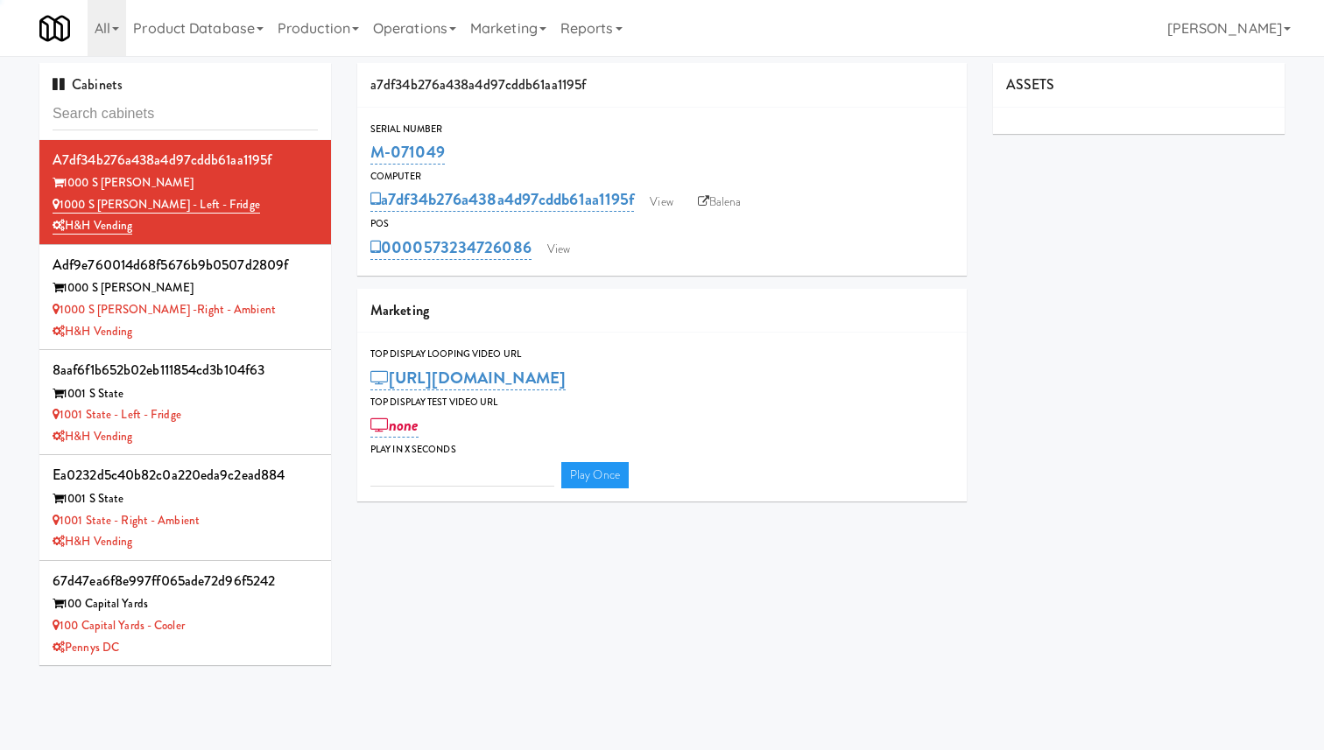
type input "3"
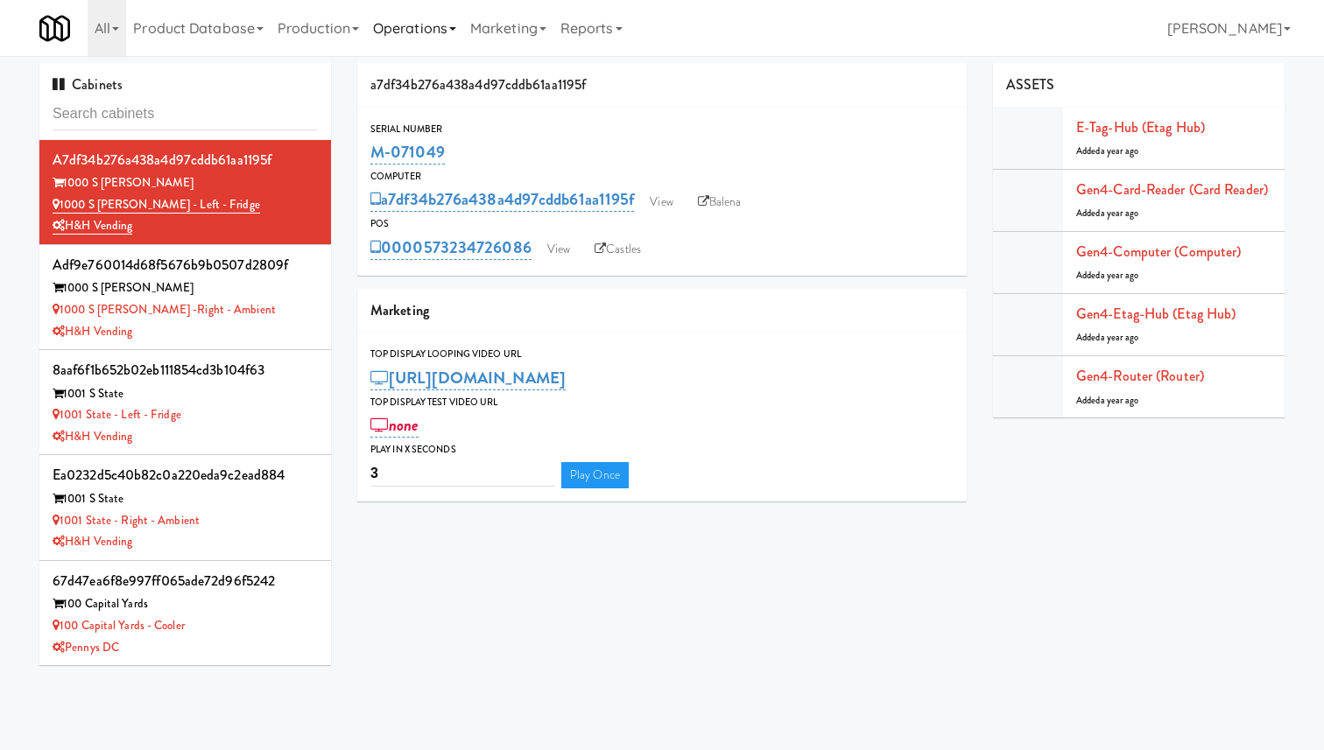
click at [412, 27] on link "Operations" at bounding box center [414, 28] width 97 height 56
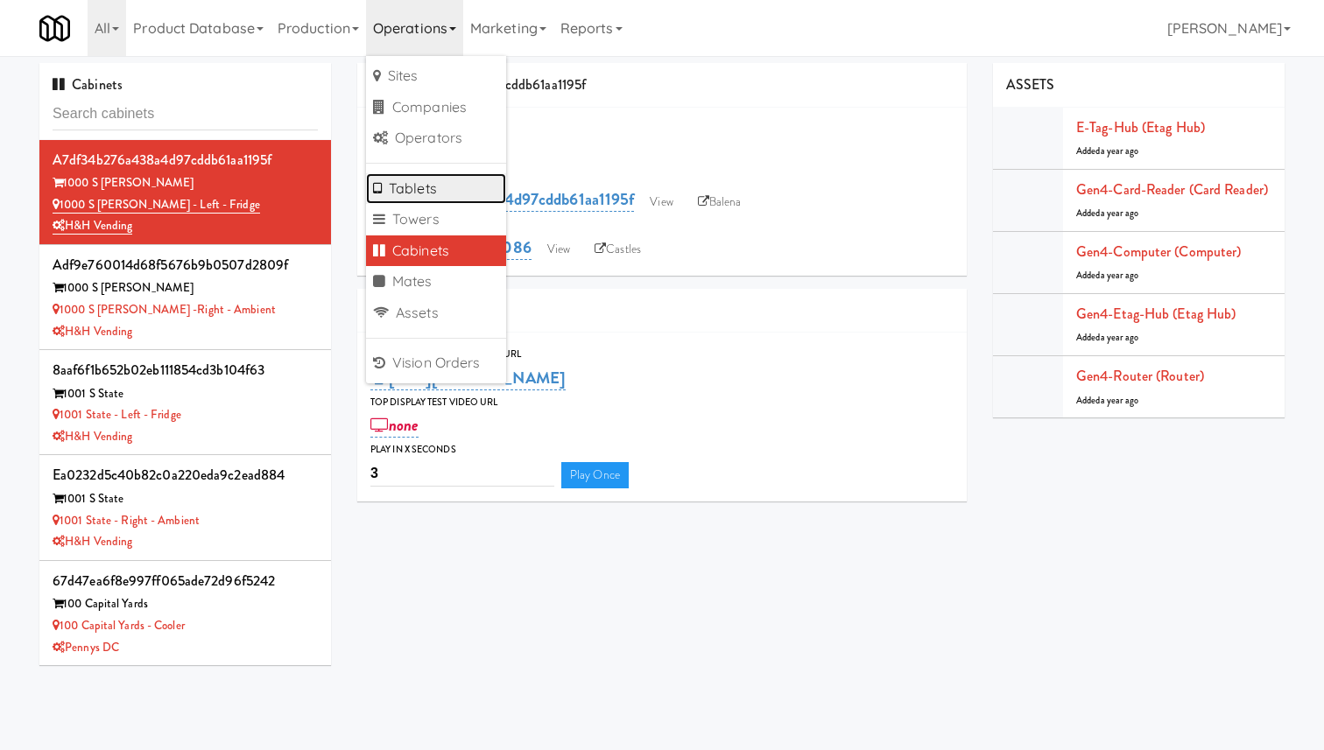
click at [426, 193] on link "Tablets" at bounding box center [436, 189] width 140 height 32
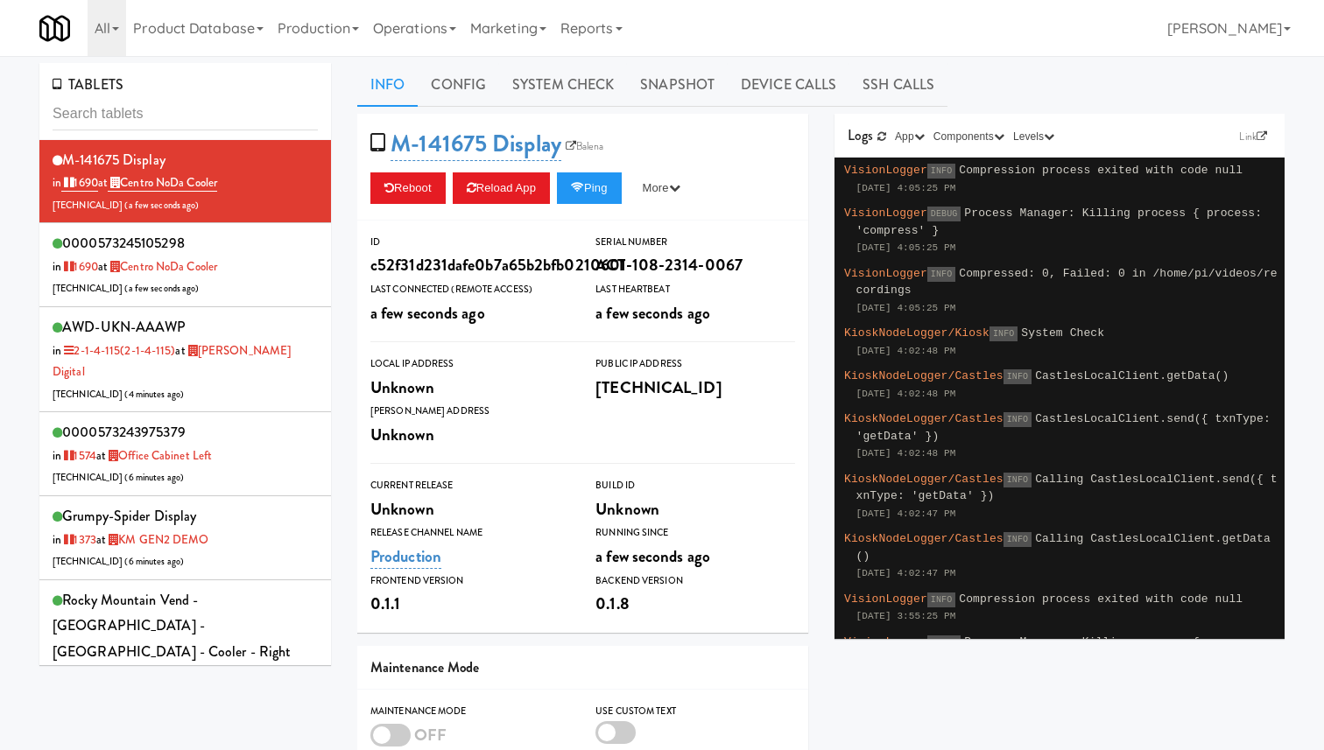
click at [163, 104] on input "text" at bounding box center [185, 114] width 265 height 32
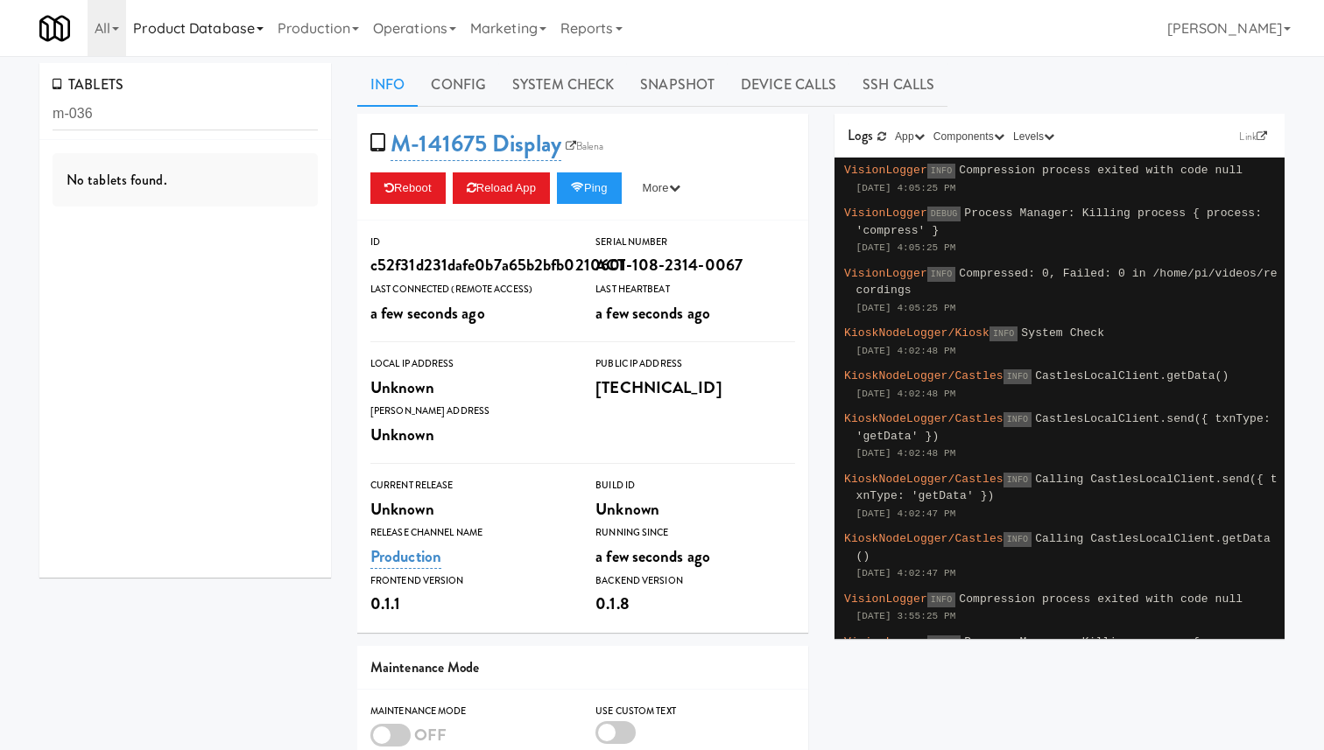
type input "m-036"
